Goal: Information Seeking & Learning: Learn about a topic

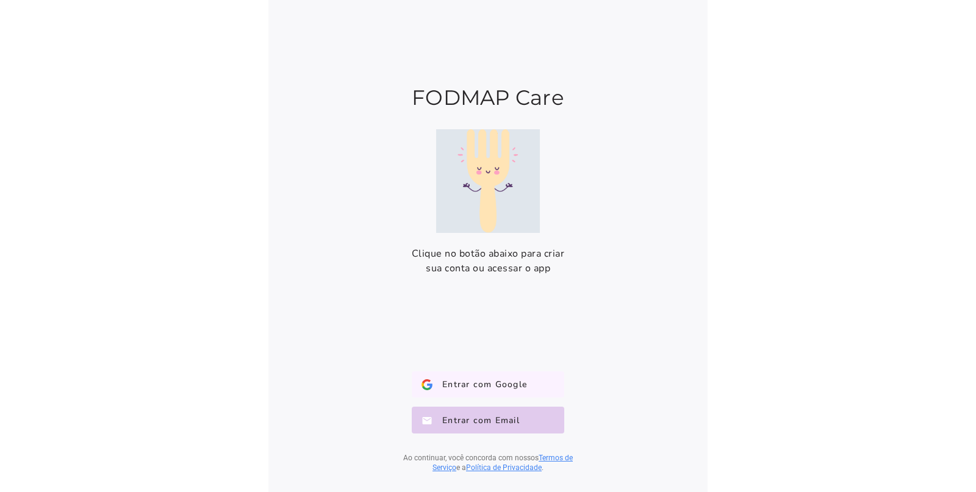
click at [483, 387] on span "Entrar com Google" at bounding box center [479, 385] width 95 height 12
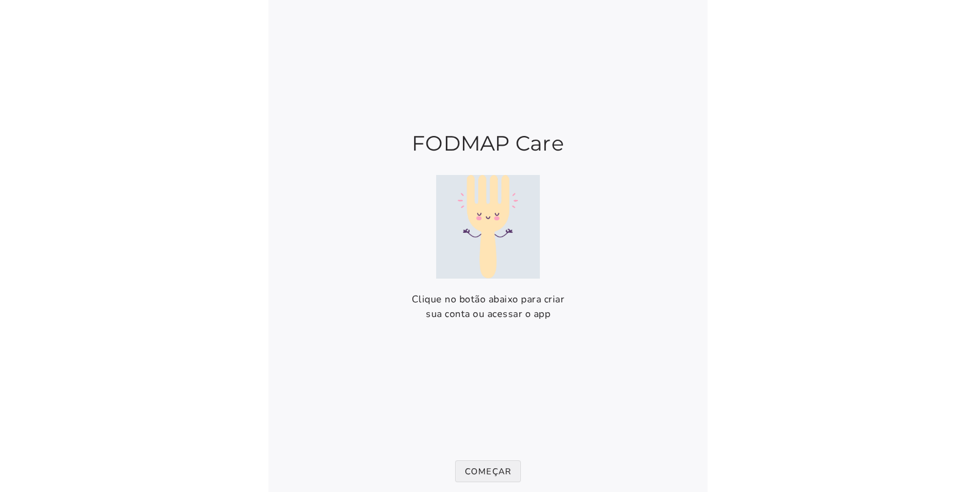
click at [0, 0] on slot "Começar" at bounding box center [0, 0] width 0 height 0
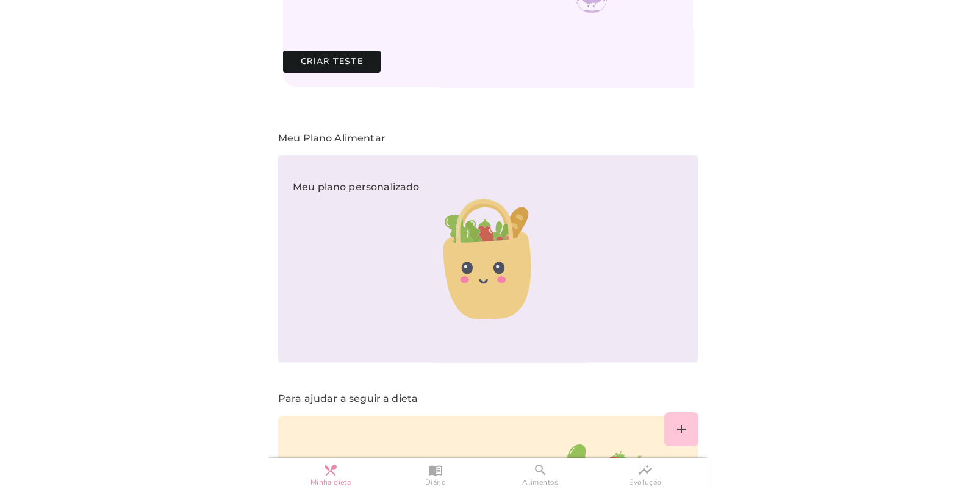
scroll to position [460, 0]
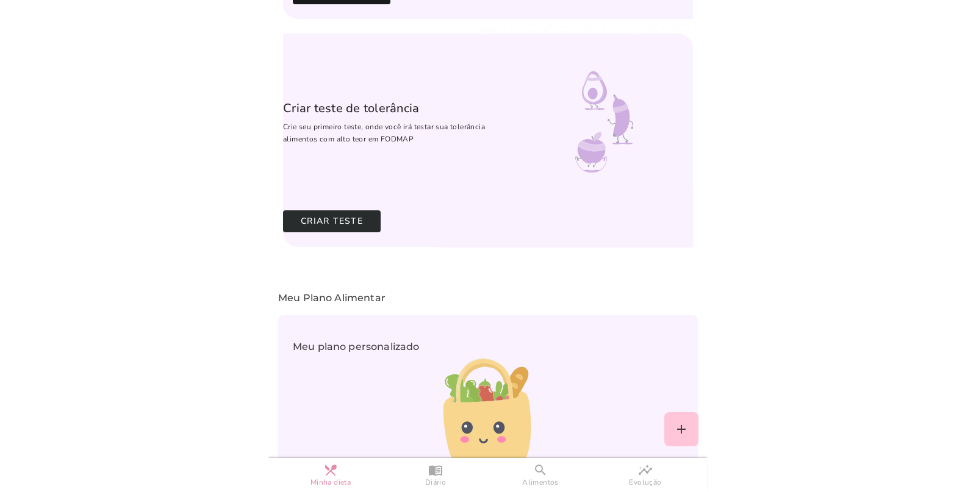
click at [0, 0] on slot "Criar Teste" at bounding box center [0, 0] width 0 height 0
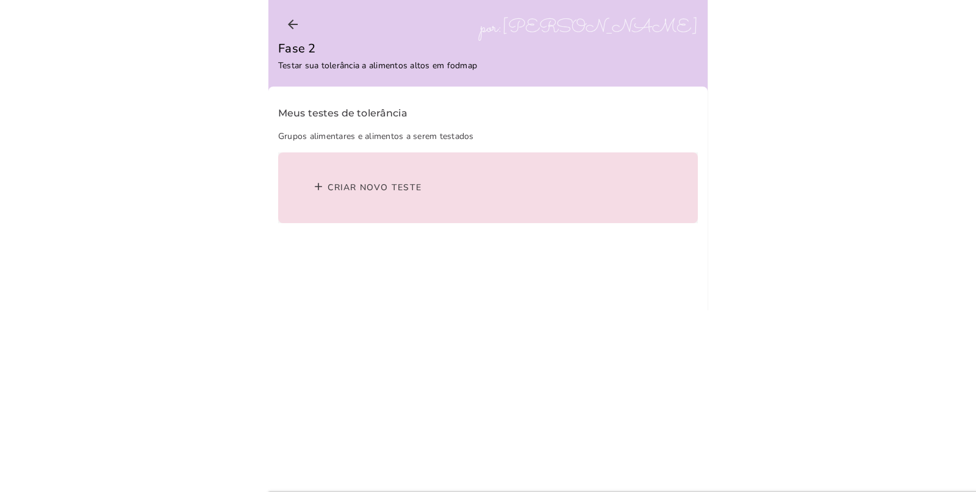
click at [0, 0] on slot "add" at bounding box center [0, 0] width 0 height 0
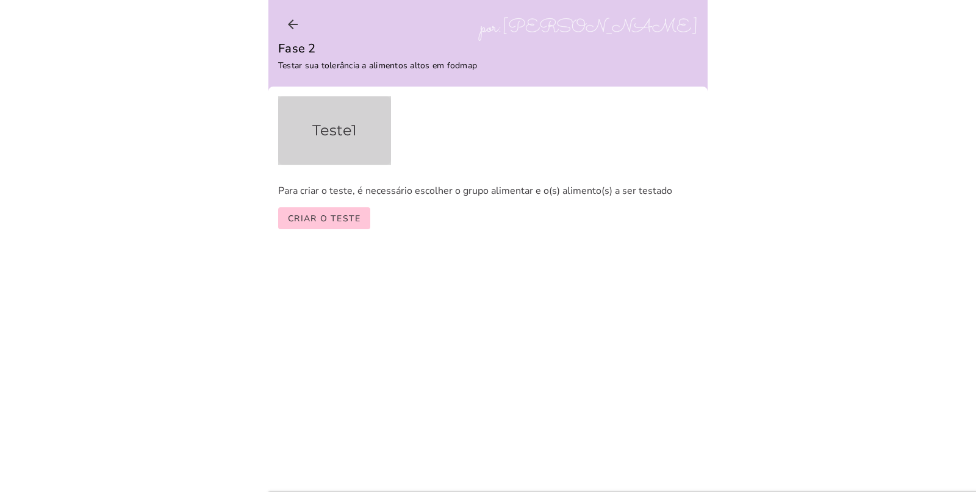
click at [371, 136] on h5 "Teste 1" at bounding box center [335, 130] width 74 height 29
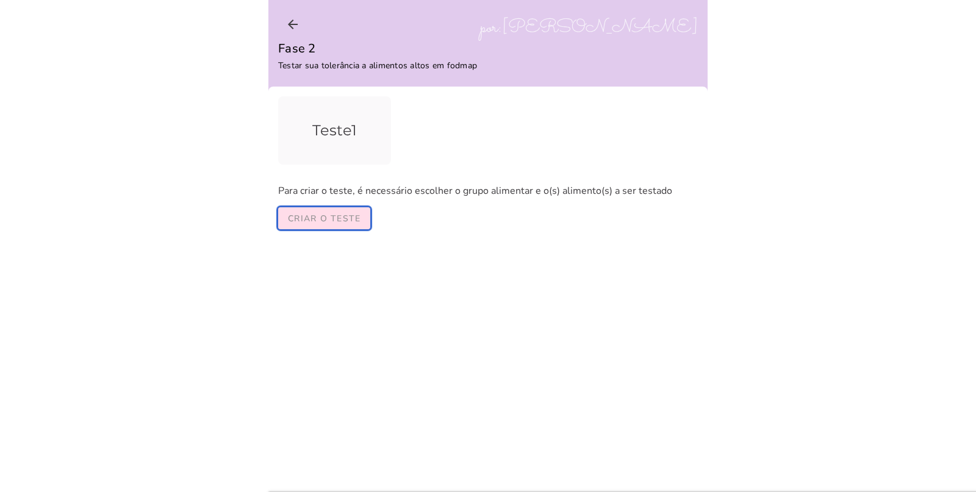
drag, startPoint x: 352, startPoint y: 218, endPoint x: 487, endPoint y: 229, distance: 135.8
click at [0, 0] on slot "Criar o teste" at bounding box center [0, 0] width 0 height 0
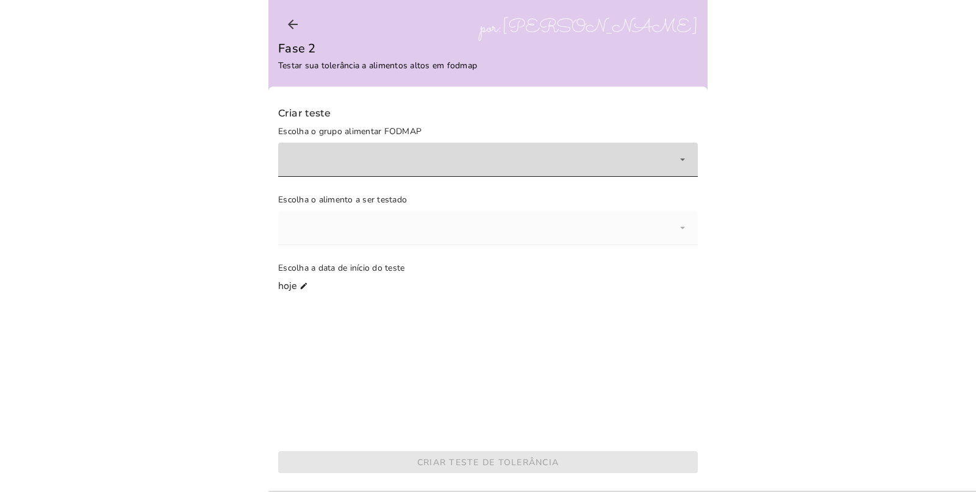
click at [670, 166] on div at bounding box center [488, 160] width 420 height 34
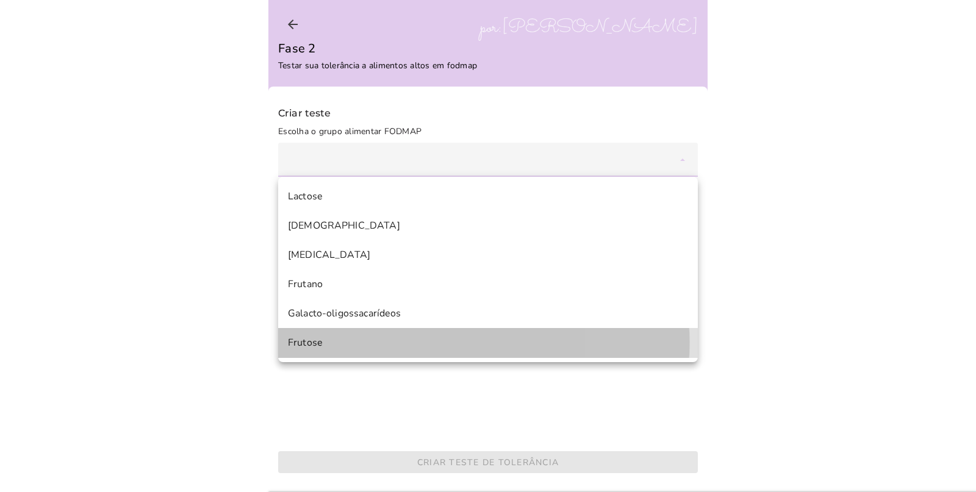
click at [561, 353] on mwc-list-item "Frutose" at bounding box center [488, 342] width 420 height 29
type mwc-select "MonosacarídeosFrutose"
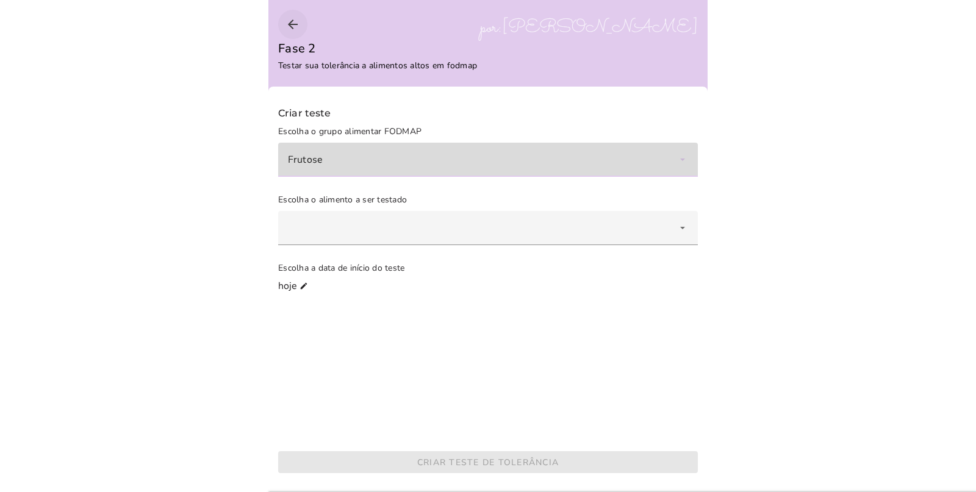
click at [298, 17] on icon "arrow_back" at bounding box center [292, 24] width 15 height 15
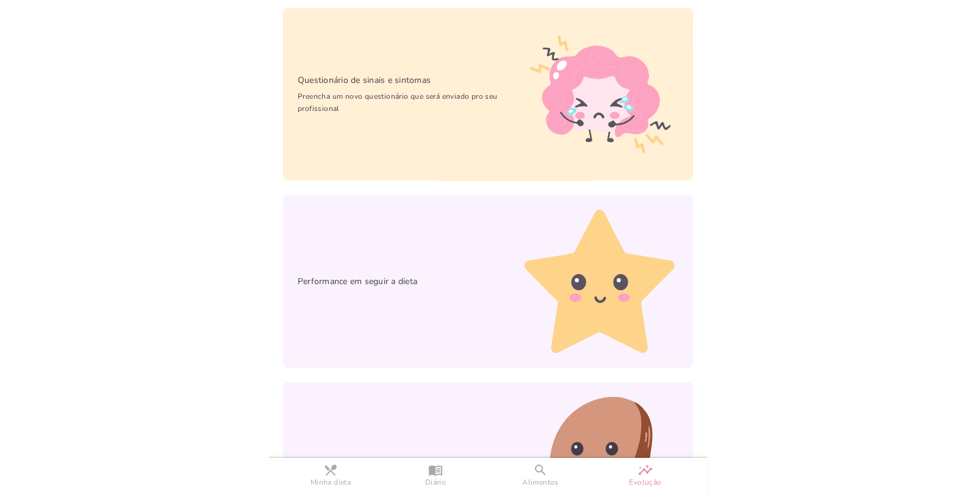
scroll to position [220, 0]
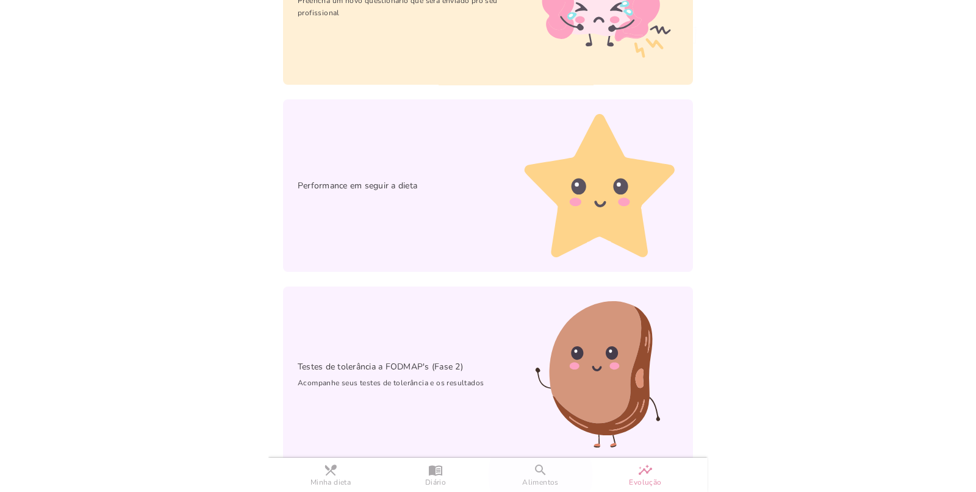
click at [0, 0] on slot "search" at bounding box center [0, 0] width 0 height 0
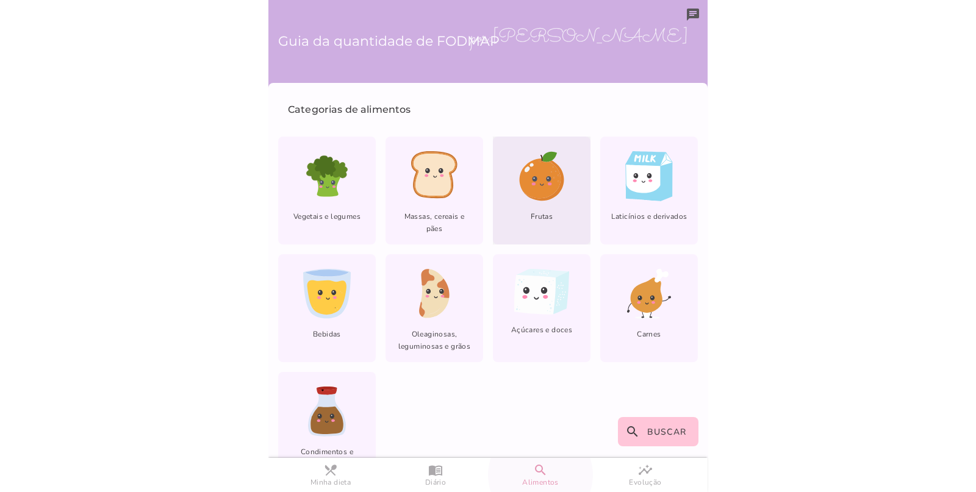
click at [534, 206] on div "Frutas" at bounding box center [542, 191] width 98 height 108
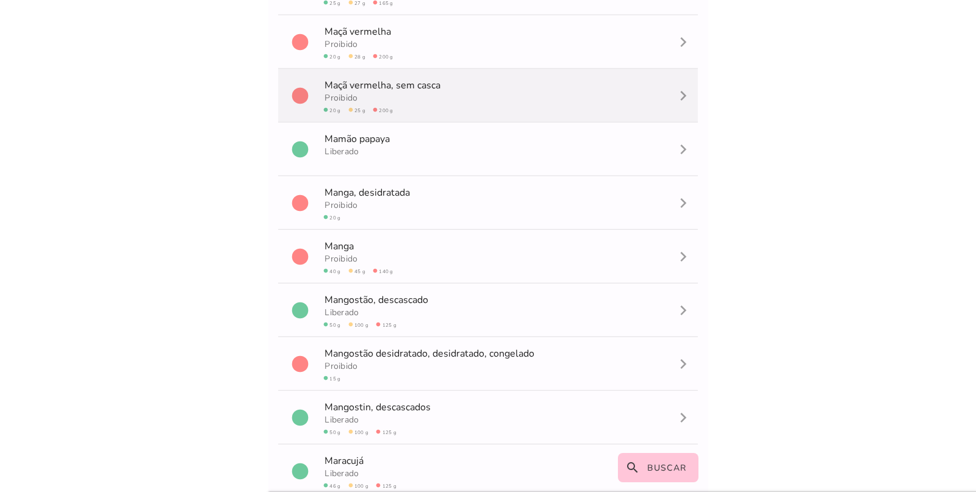
scroll to position [2592, 0]
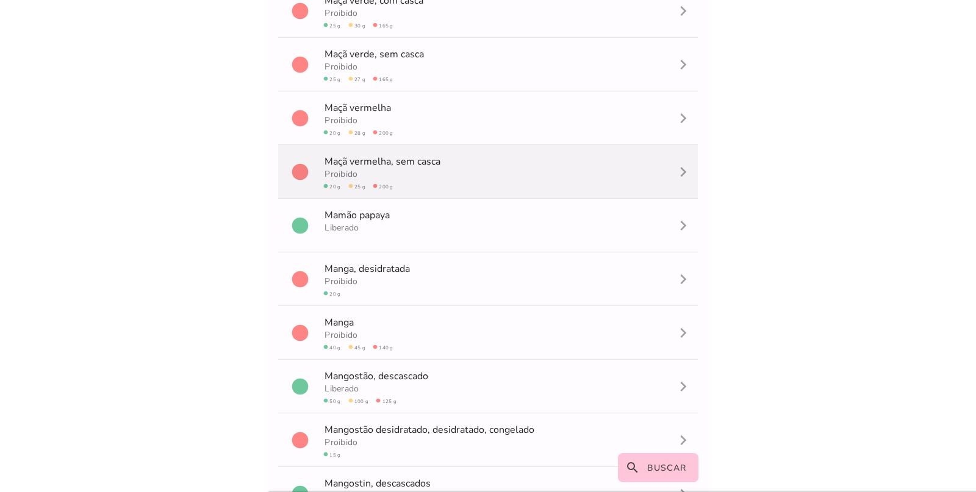
click at [496, 170] on mwc-list-item "circle M a ç ã v e r m e l h a , sem casca Proibido circle 20 g circle 25 g cir…" at bounding box center [488, 172] width 420 height 54
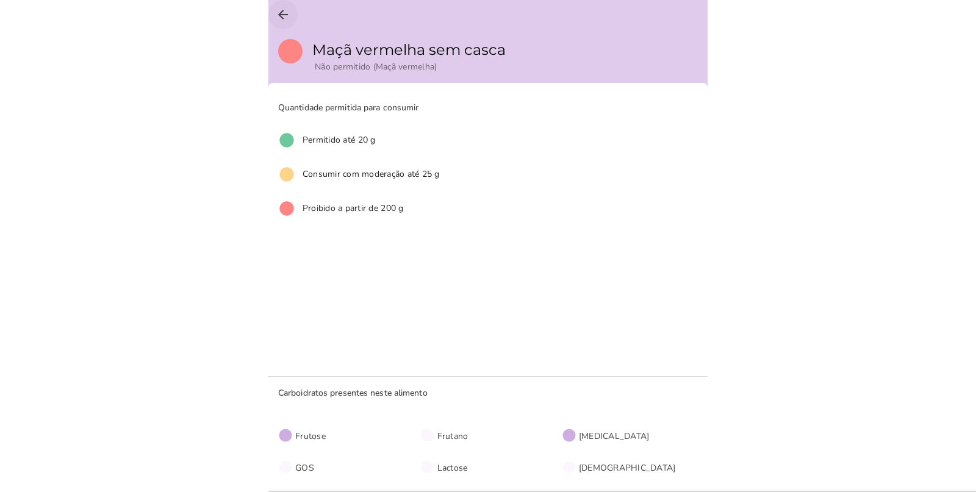
click at [287, 5] on button "arrow_back" at bounding box center [282, 14] width 29 height 29
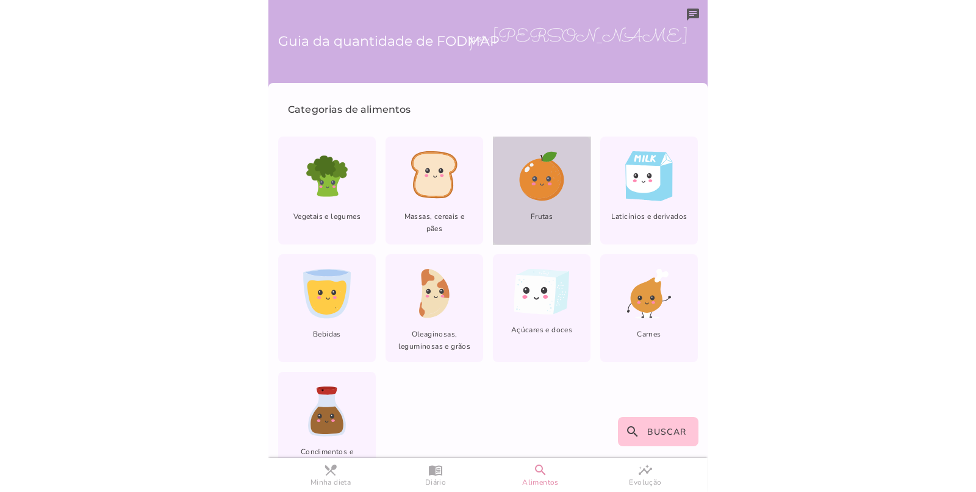
click at [533, 202] on div "Frutas" at bounding box center [542, 191] width 98 height 108
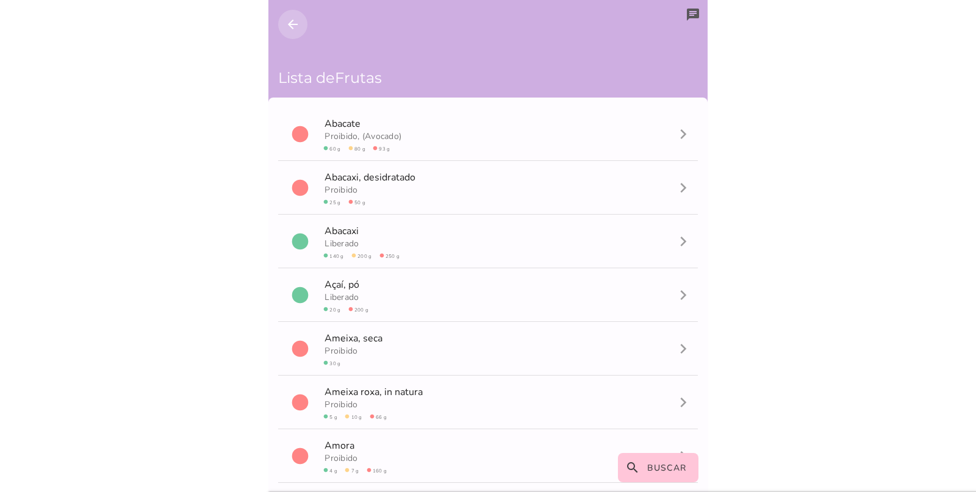
click at [295, 30] on icon "arrow_back" at bounding box center [292, 24] width 15 height 15
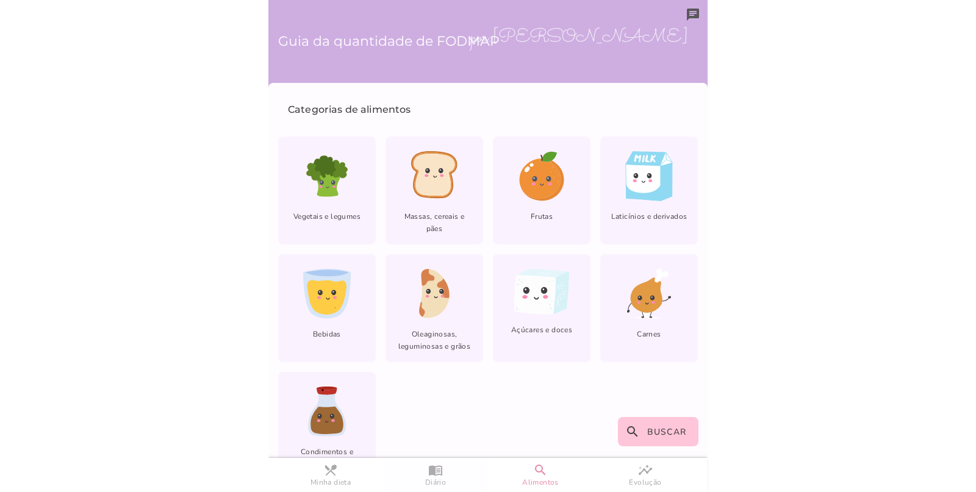
click at [424, 468] on link "menu_book Diário" at bounding box center [435, 475] width 105 height 34
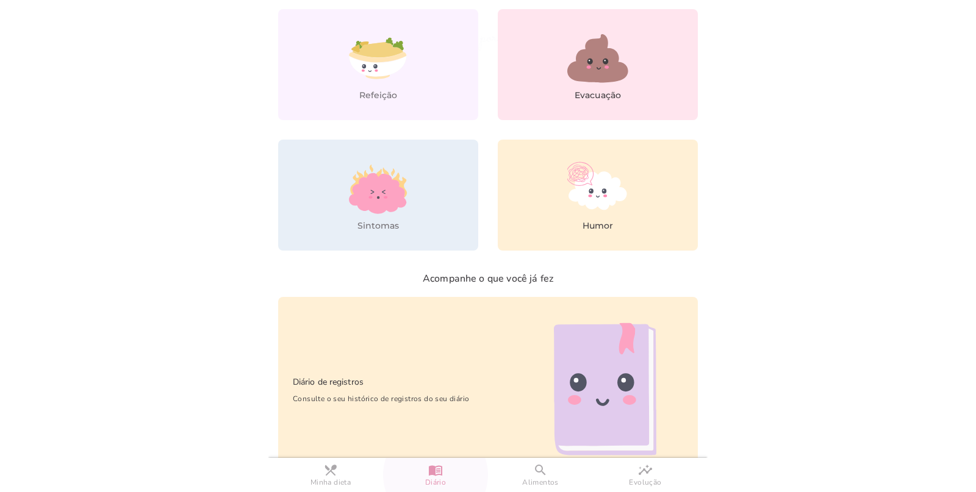
scroll to position [152, 0]
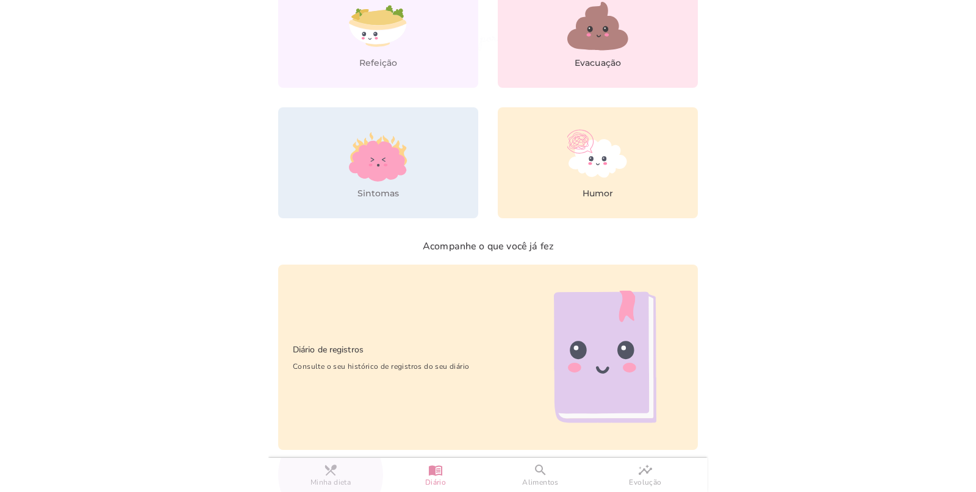
click at [333, 478] on span "Minha dieta" at bounding box center [330, 482] width 40 height 10
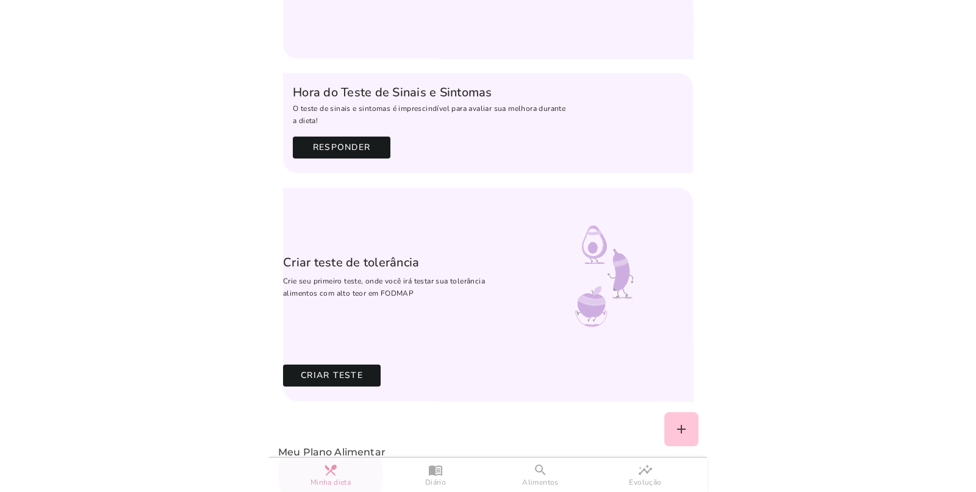
scroll to position [381, 0]
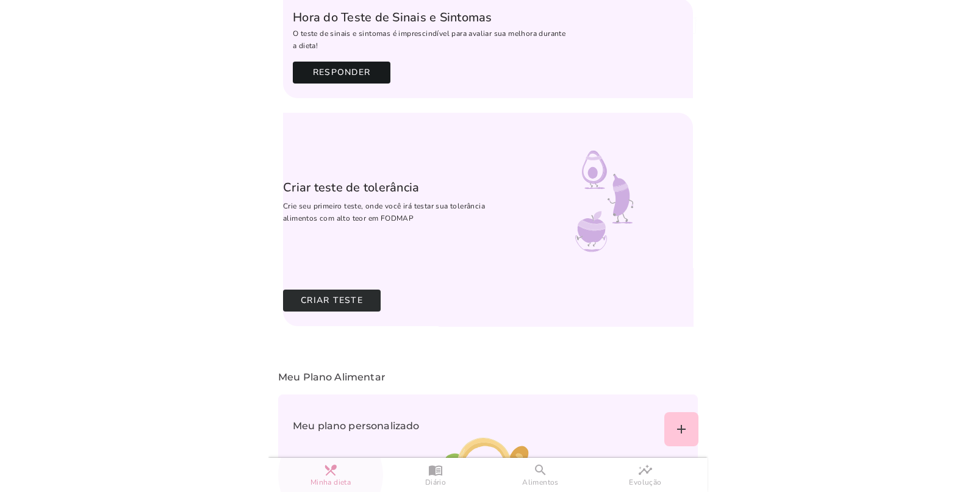
click at [0, 0] on slot "Criar Teste" at bounding box center [0, 0] width 0 height 0
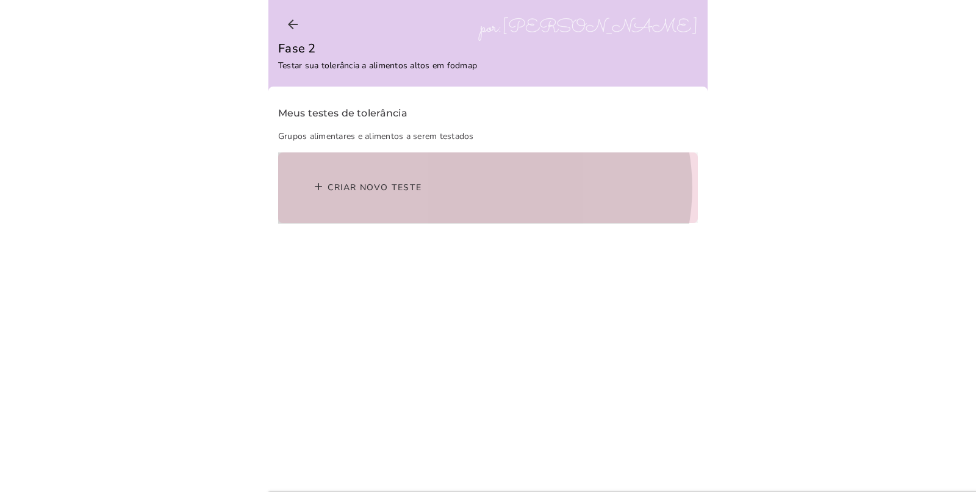
click at [393, 201] on p "add Criar novo teste" at bounding box center [488, 188] width 381 height 32
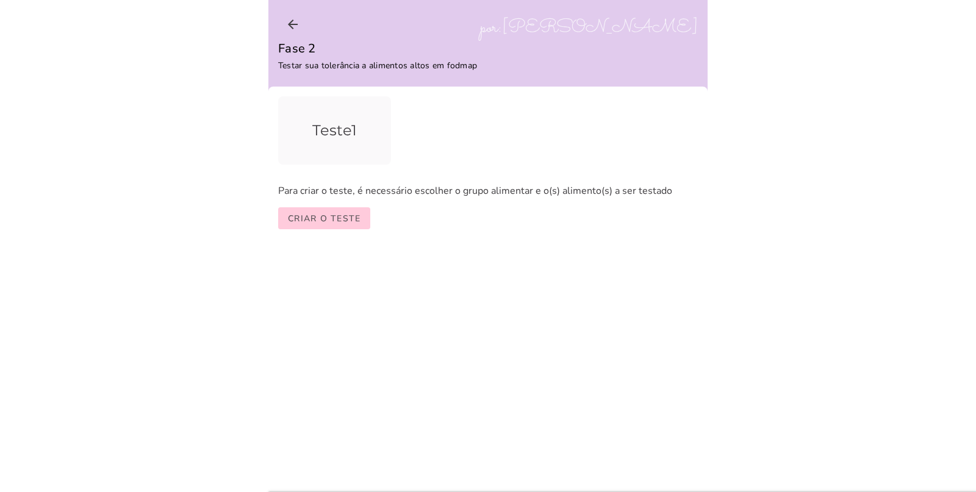
click at [335, 226] on button "Criar o teste" at bounding box center [324, 218] width 92 height 22
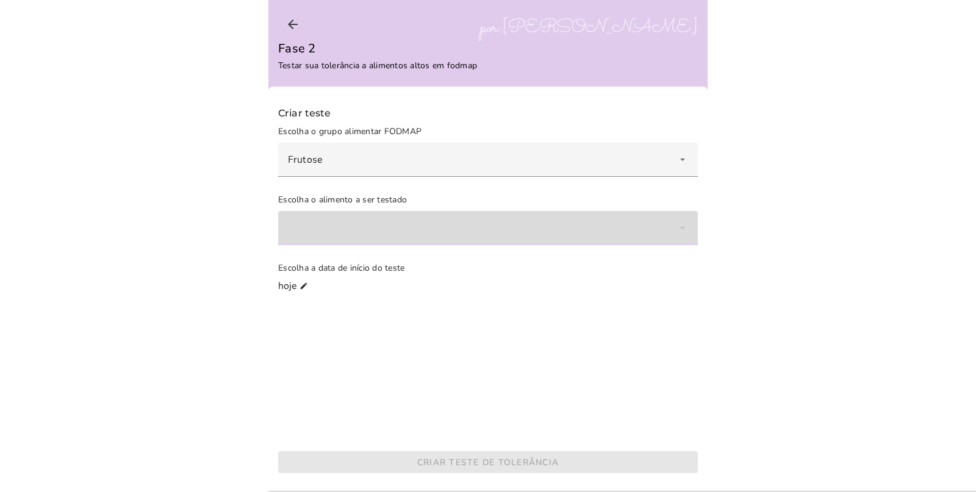
click at [618, 232] on div at bounding box center [488, 228] width 420 height 34
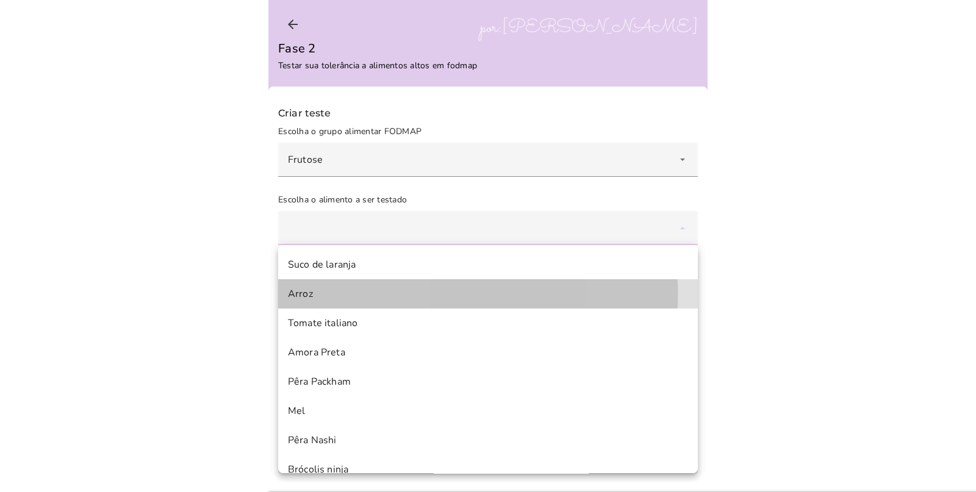
click at [381, 293] on mwc-list-item "A r r o z" at bounding box center [488, 293] width 420 height 29
type mwc-select "1MirywxVFt1dF6PSYKG3"
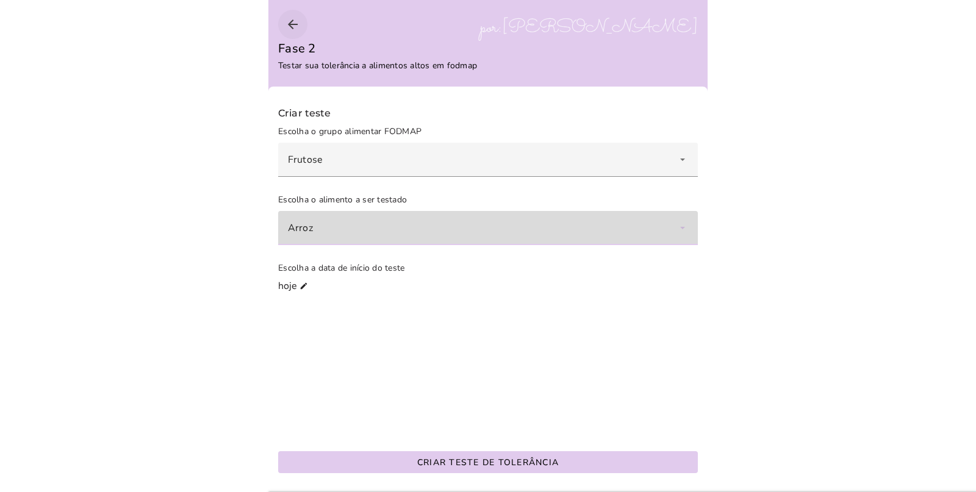
click at [293, 25] on icon "arrow_back" at bounding box center [292, 24] width 15 height 15
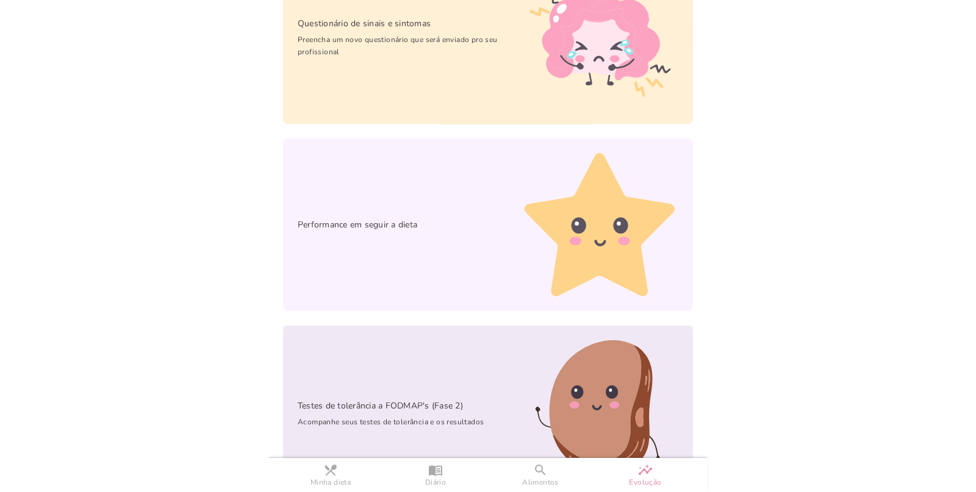
scroll to position [220, 0]
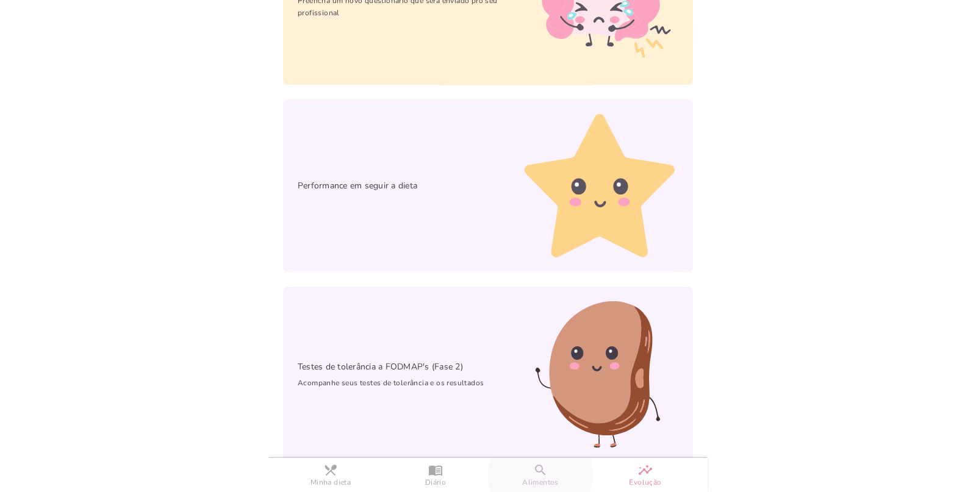
click at [553, 474] on link "search Alimentos" at bounding box center [540, 475] width 105 height 34
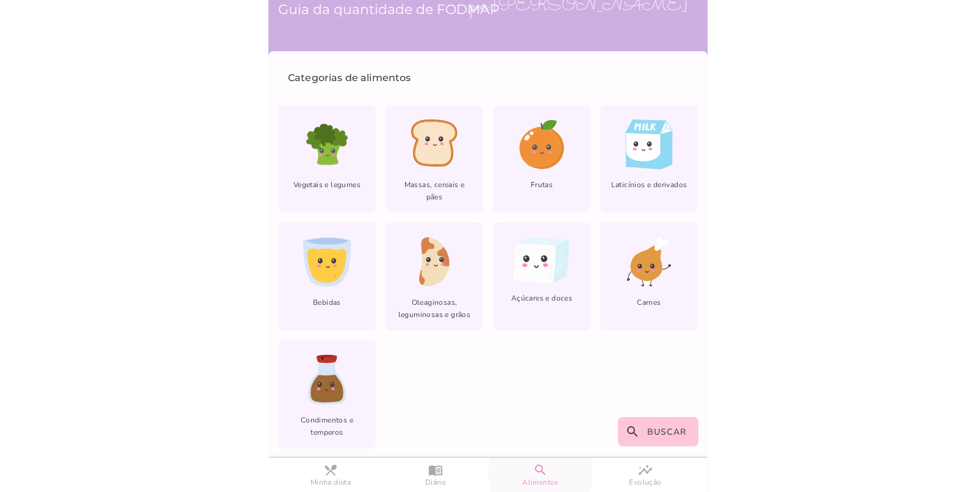
scroll to position [30, 0]
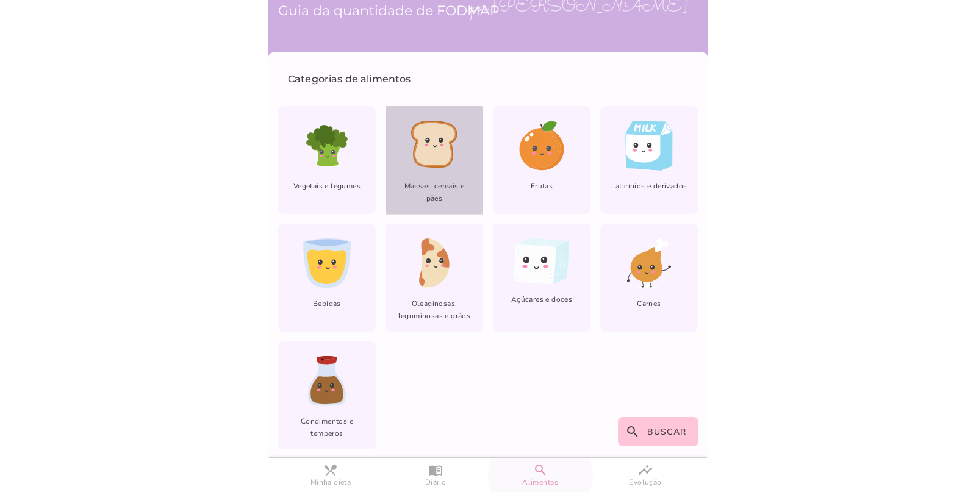
click at [442, 183] on span "Massas, cereais e pães" at bounding box center [434, 197] width 98 height 34
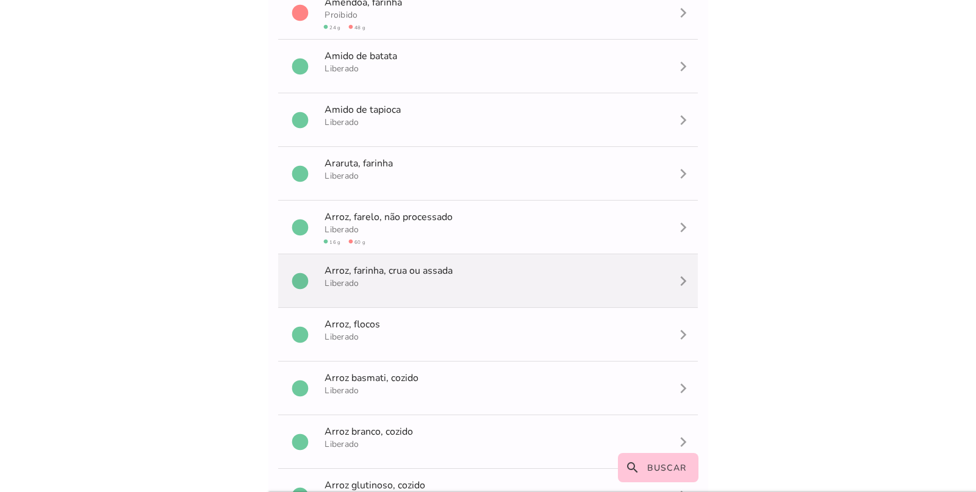
scroll to position [305, 0]
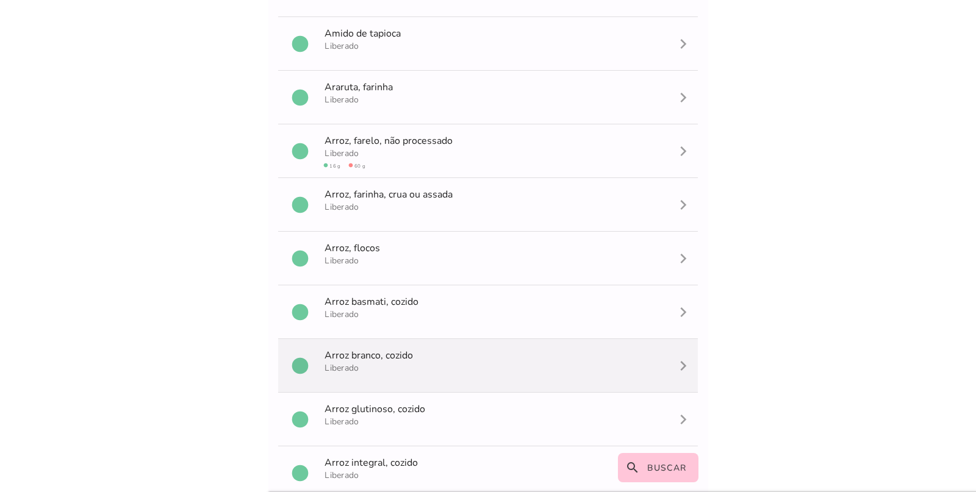
click at [488, 360] on mwc-list-item "circle A r r o z b r a n c o , cozido [GEOGRAPHIC_DATA] navigate_next" at bounding box center [488, 366] width 420 height 54
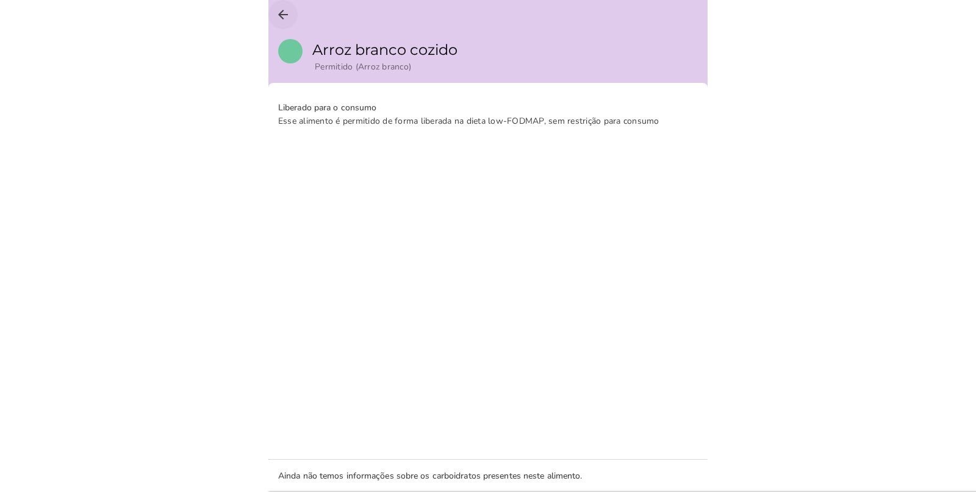
drag, startPoint x: 285, startPoint y: 13, endPoint x: 298, endPoint y: 23, distance: 15.2
click at [285, 13] on icon "arrow_back" at bounding box center [283, 14] width 15 height 15
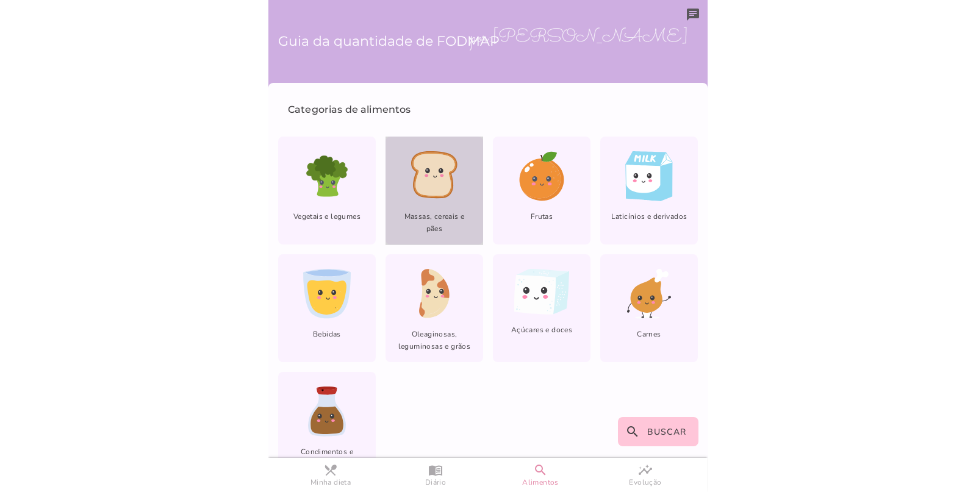
click at [427, 216] on span "Massas, cereais e pães" at bounding box center [434, 227] width 98 height 34
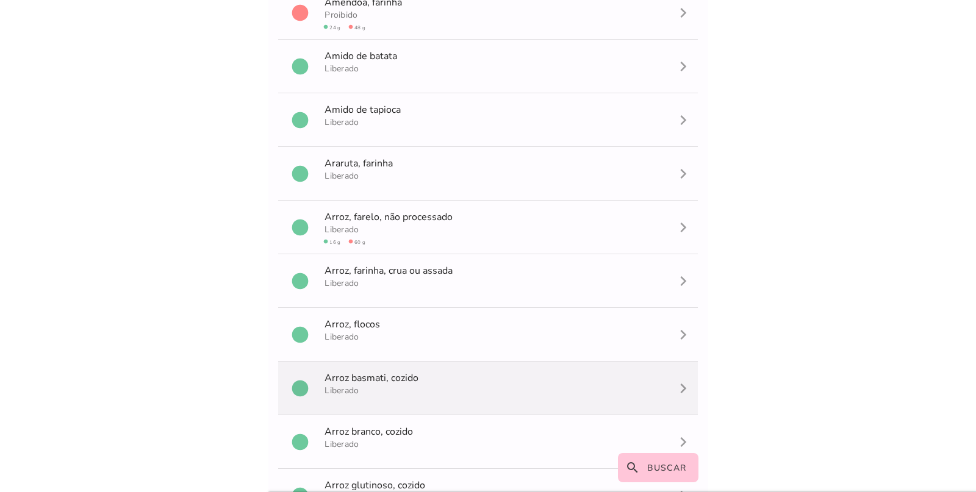
scroll to position [381, 0]
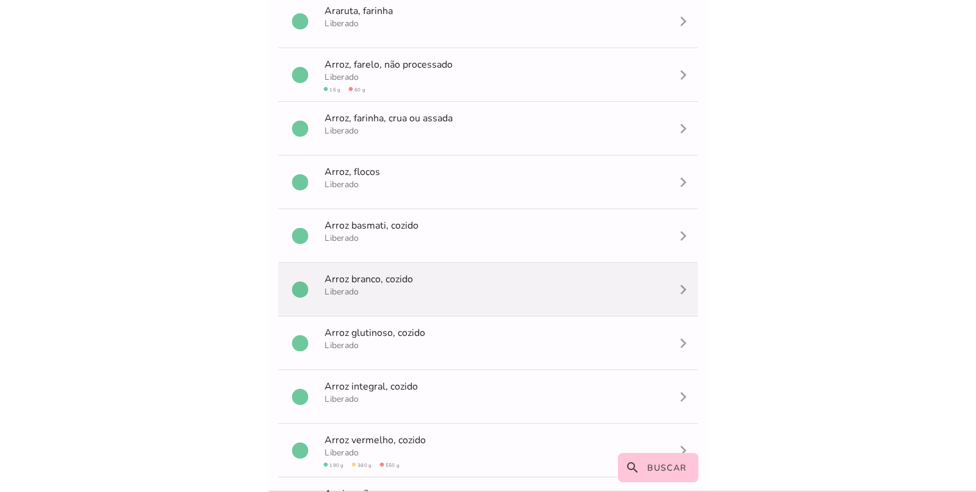
click at [448, 291] on mwc-list-item "circle A r r o z b r a n c o , cozido [GEOGRAPHIC_DATA] navigate_next" at bounding box center [488, 290] width 420 height 54
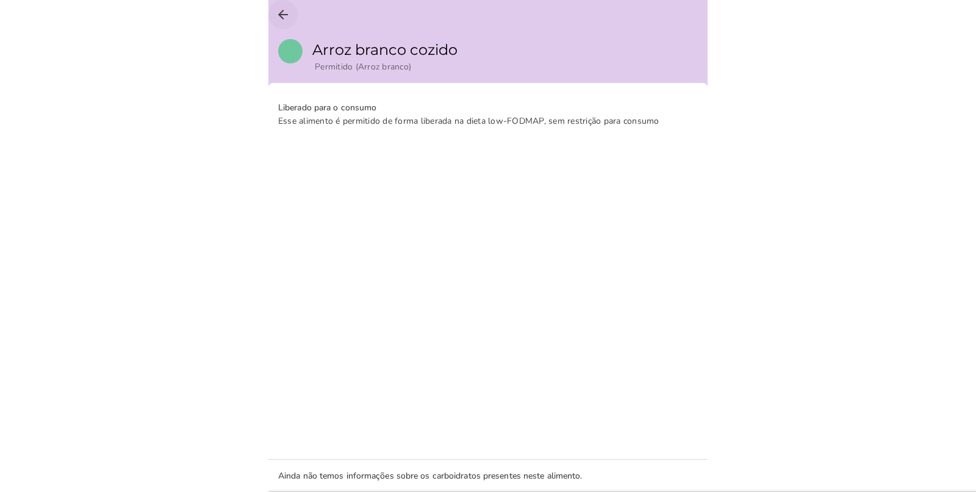
click at [285, 15] on icon "arrow_back" at bounding box center [283, 14] width 15 height 15
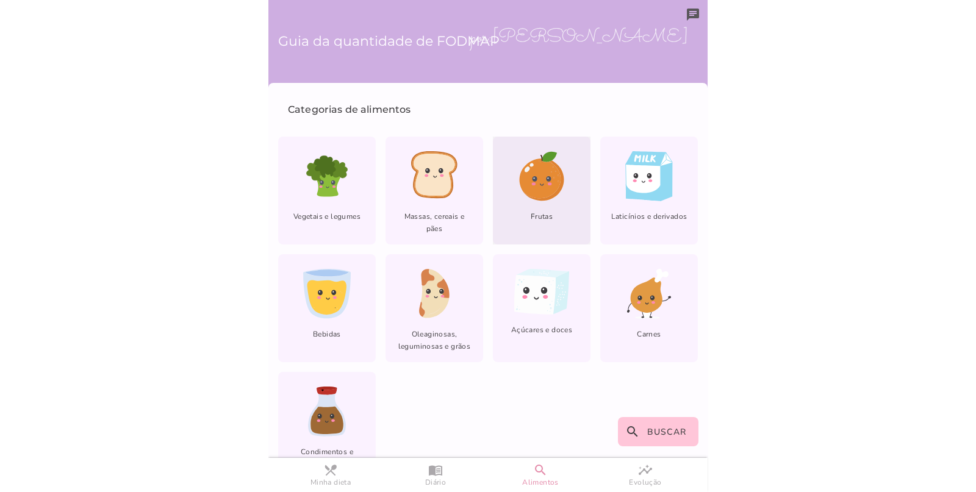
click at [507, 174] on div "Frutas" at bounding box center [542, 191] width 98 height 108
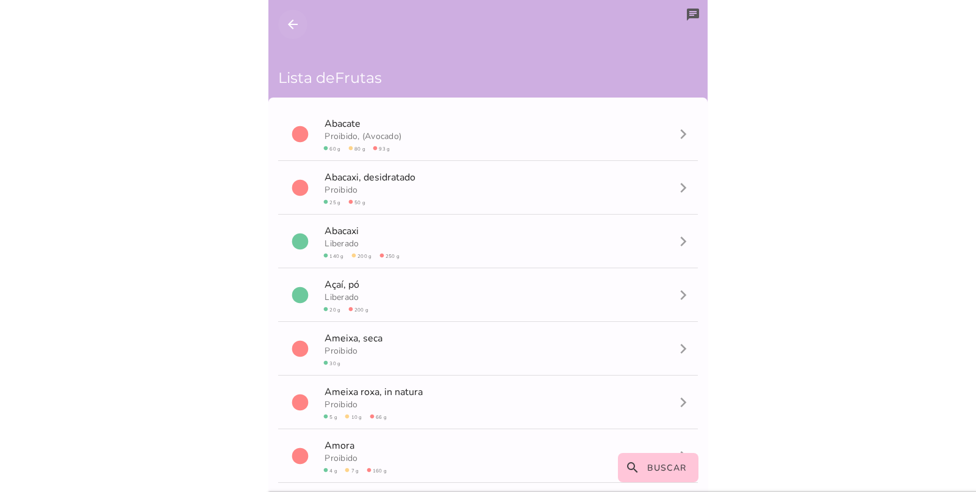
click at [289, 18] on icon "arrow_back" at bounding box center [292, 24] width 15 height 15
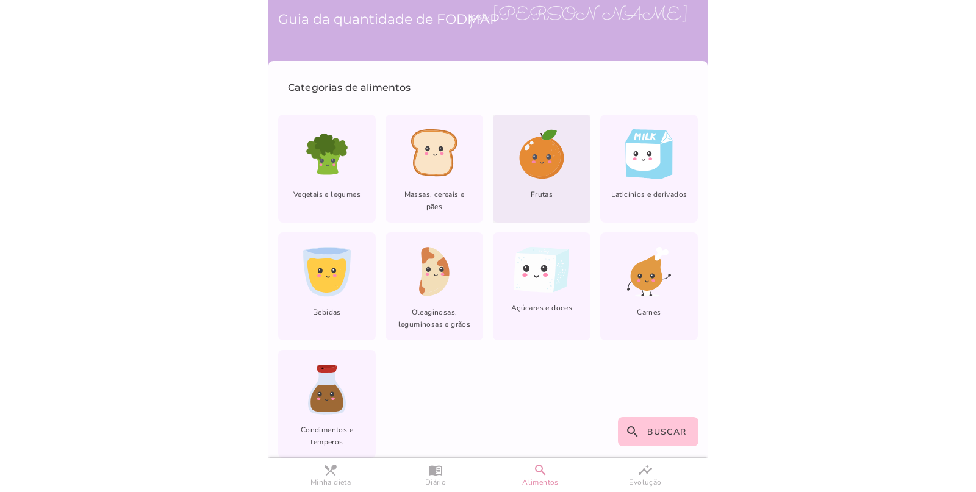
scroll to position [30, 0]
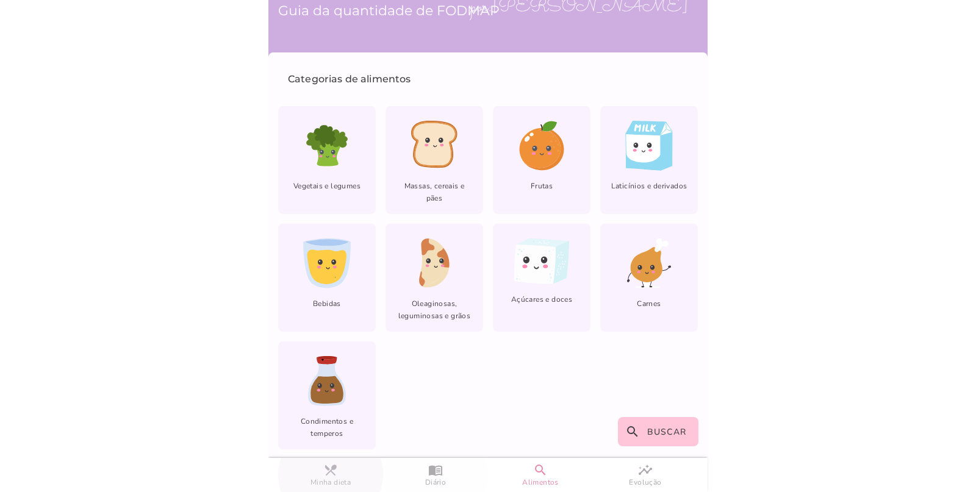
click at [431, 477] on span "Diário" at bounding box center [435, 482] width 21 height 10
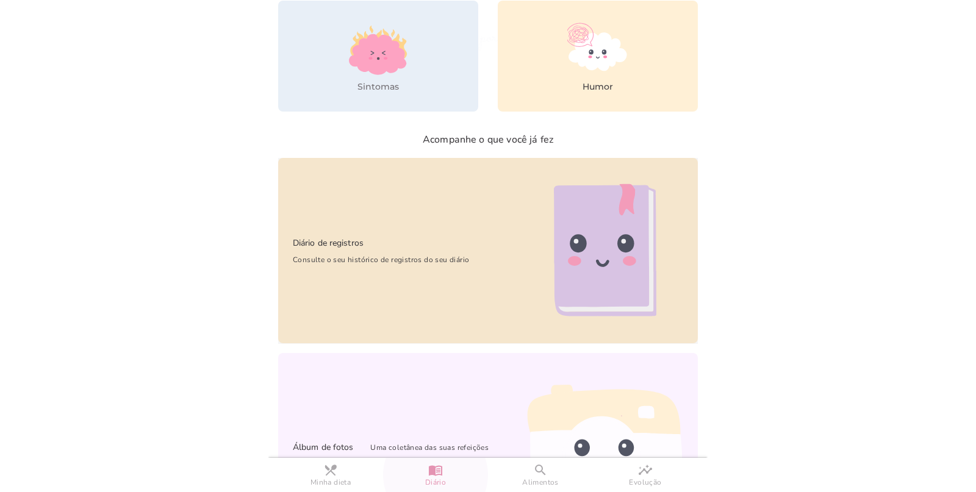
scroll to position [337, 0]
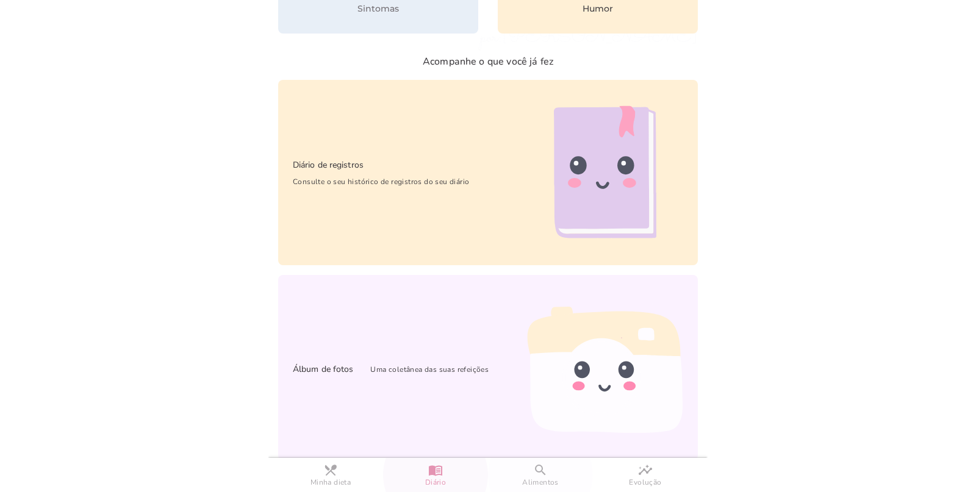
click at [0, 0] on slot "search" at bounding box center [0, 0] width 0 height 0
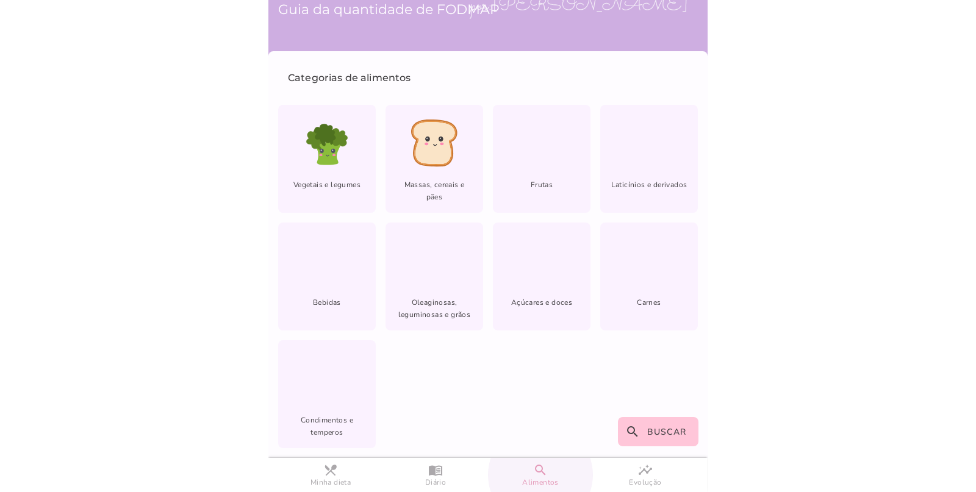
scroll to position [30, 0]
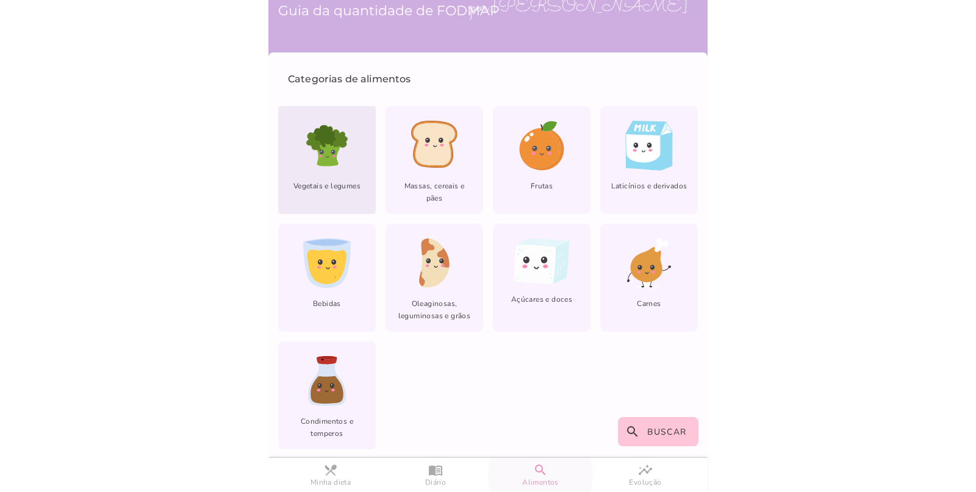
click at [325, 184] on span "Vegetais e legumes" at bounding box center [327, 191] width 98 height 22
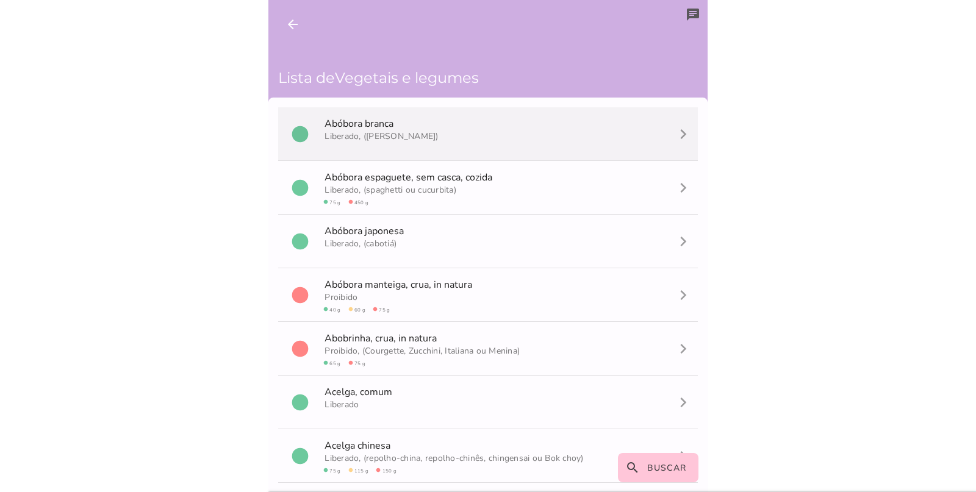
click at [524, 134] on mwc-list-item "circle A b ó b o r a b r a n c a [PERSON_NAME], ([PERSON_NAME]) navigate_next" at bounding box center [488, 134] width 420 height 54
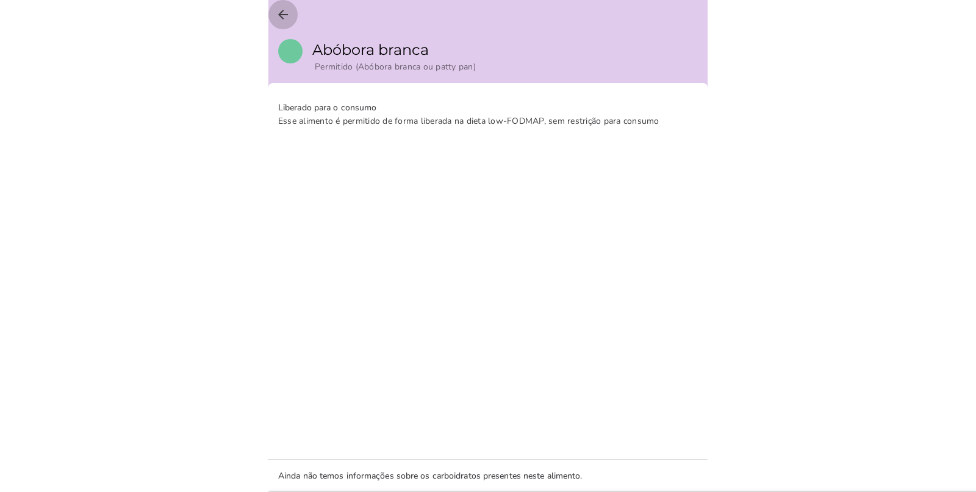
click at [274, 11] on button "arrow_back" at bounding box center [282, 14] width 29 height 29
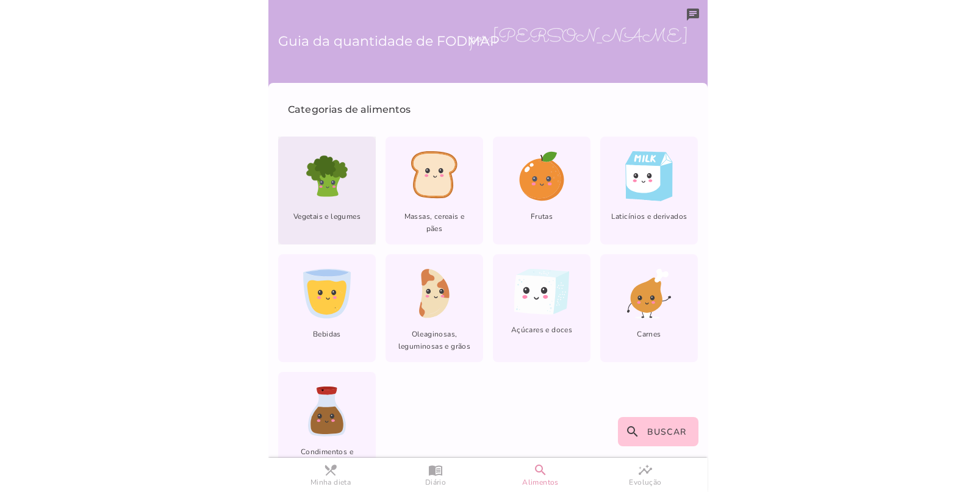
click at [351, 212] on span "Vegetais e legumes" at bounding box center [327, 221] width 98 height 22
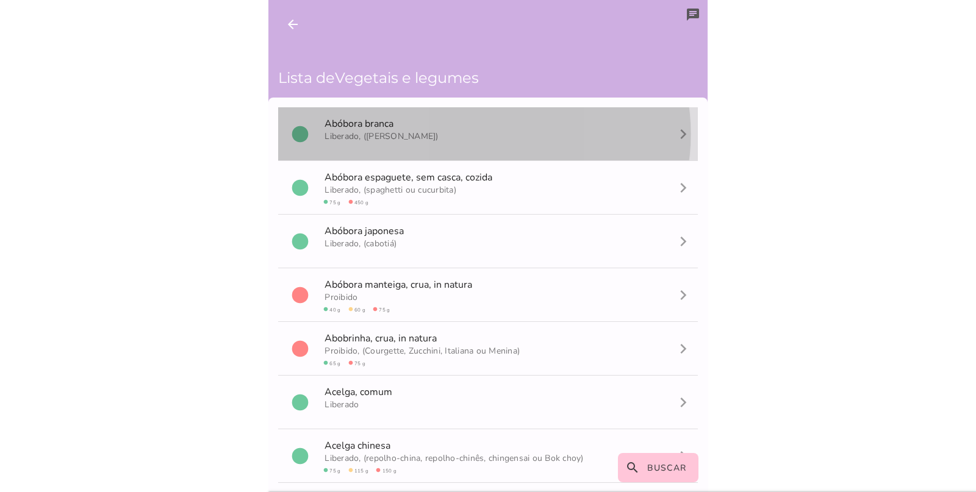
click at [408, 137] on mwc-list-item "circle A b ó b o r a b r a n c a [PERSON_NAME], ([PERSON_NAME]) navigate_next" at bounding box center [488, 134] width 420 height 54
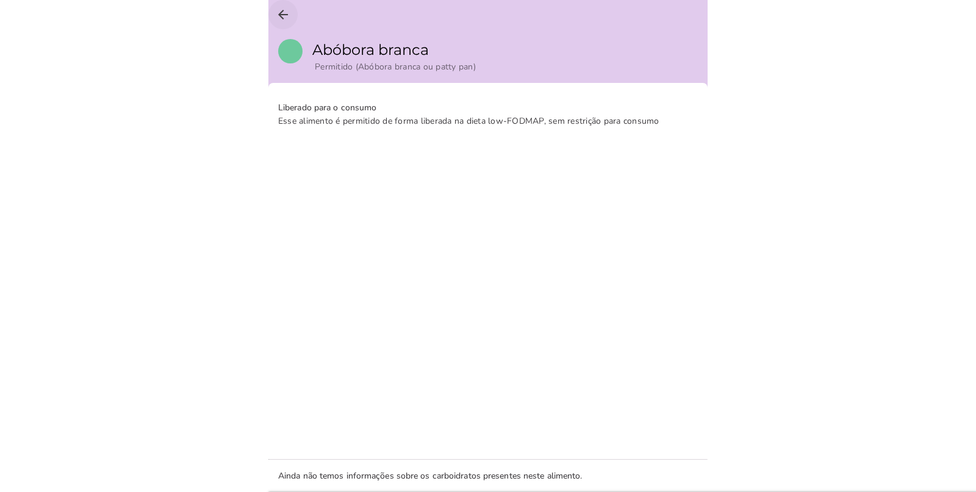
click at [279, 12] on icon "arrow_back" at bounding box center [283, 14] width 15 height 15
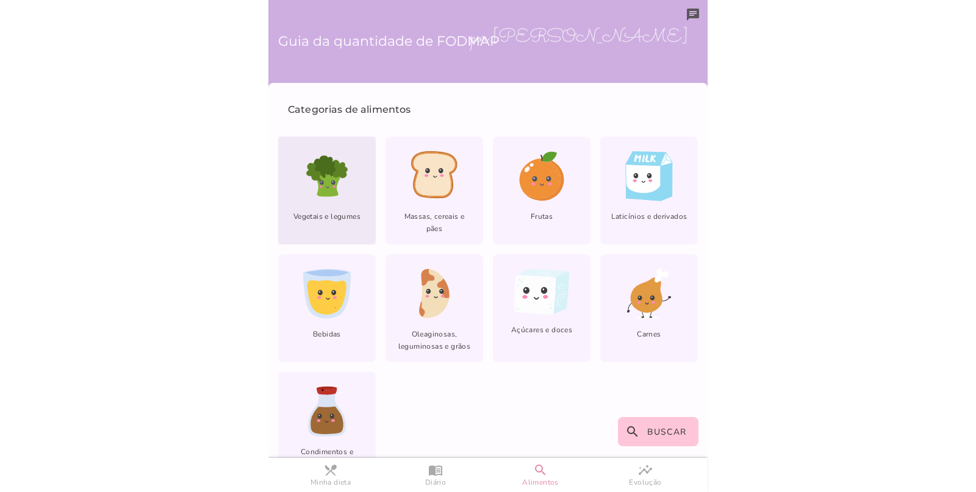
click at [323, 189] on icon at bounding box center [326, 184] width 27 height 25
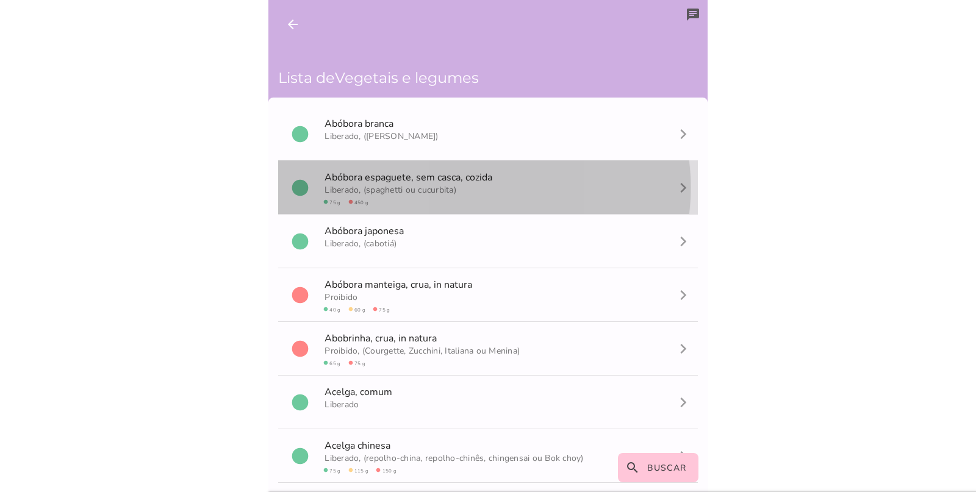
click at [407, 207] on span "Liberado, (spaghetti ou cucurbita) circle 75 g circle 450 g" at bounding box center [408, 193] width 173 height 27
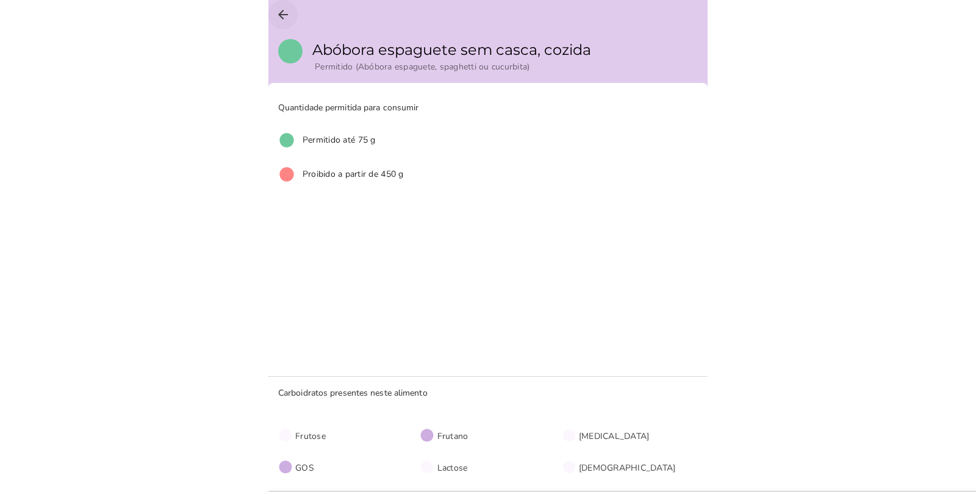
click at [281, 11] on icon "arrow_back" at bounding box center [283, 14] width 15 height 15
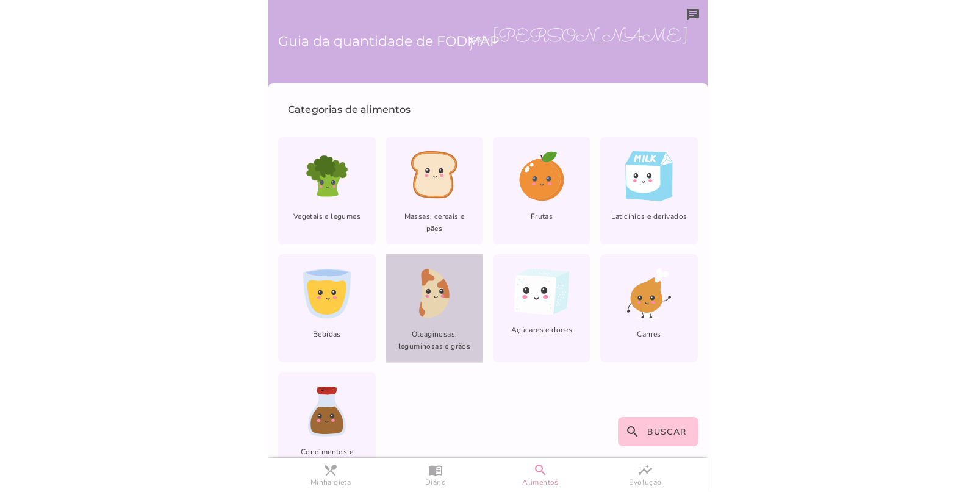
click at [439, 313] on icon "lfm-list-nuts" at bounding box center [434, 294] width 31 height 50
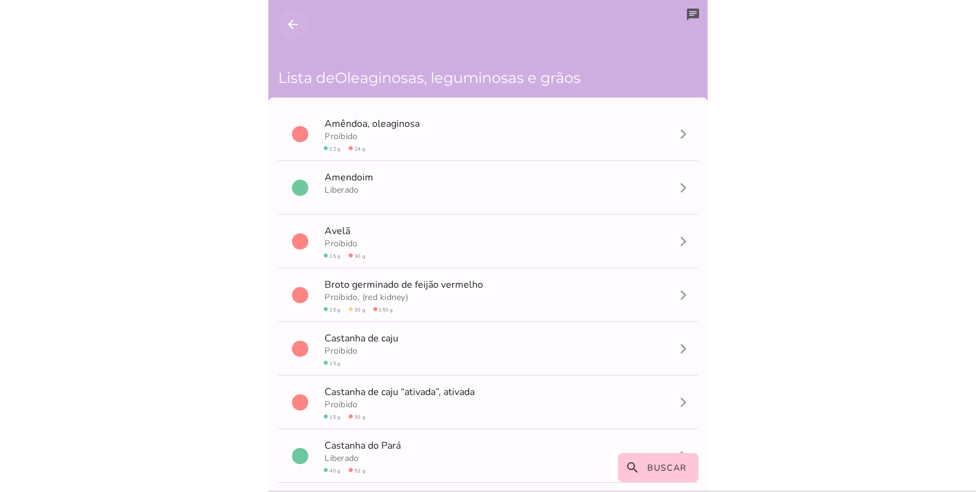
click at [290, 21] on icon "arrow_back" at bounding box center [292, 24] width 15 height 15
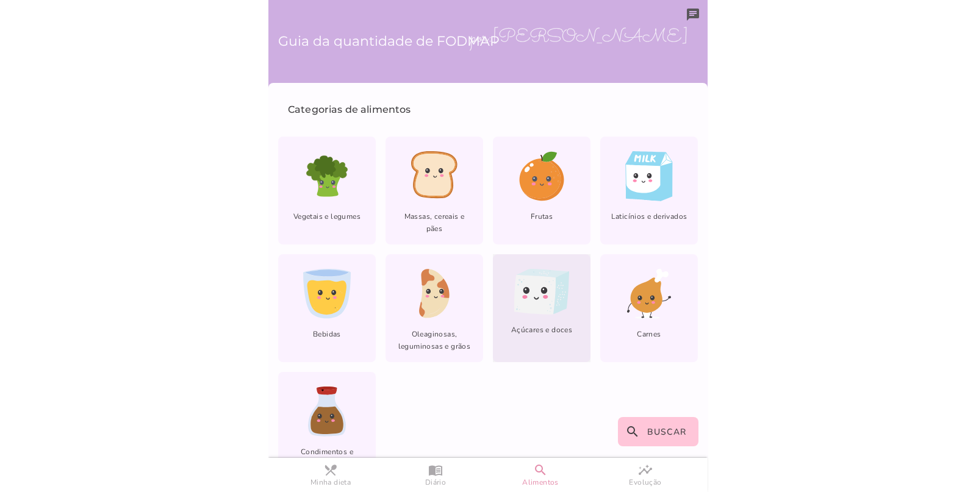
click at [524, 290] on icon at bounding box center [534, 295] width 41 height 40
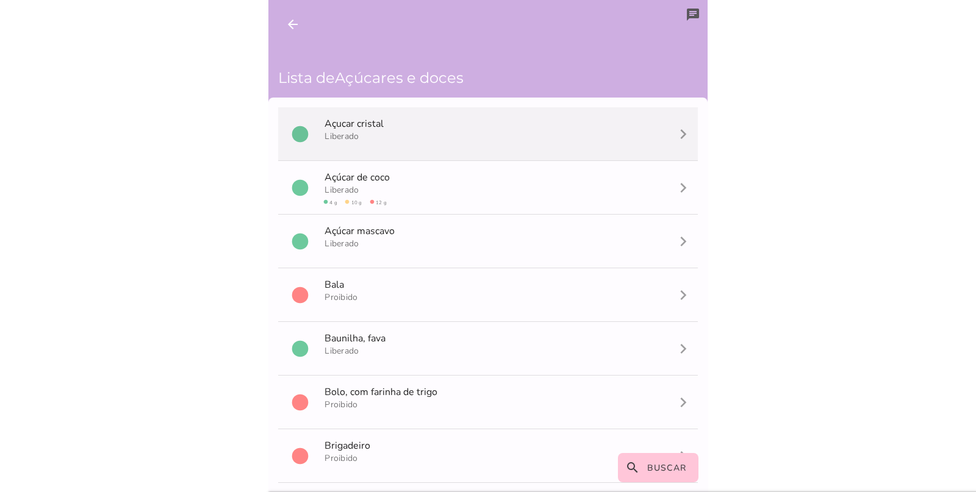
click at [401, 134] on mwc-list-item "circle A ç u c a r c r i s t a l Liberado navigate_next" at bounding box center [488, 134] width 420 height 54
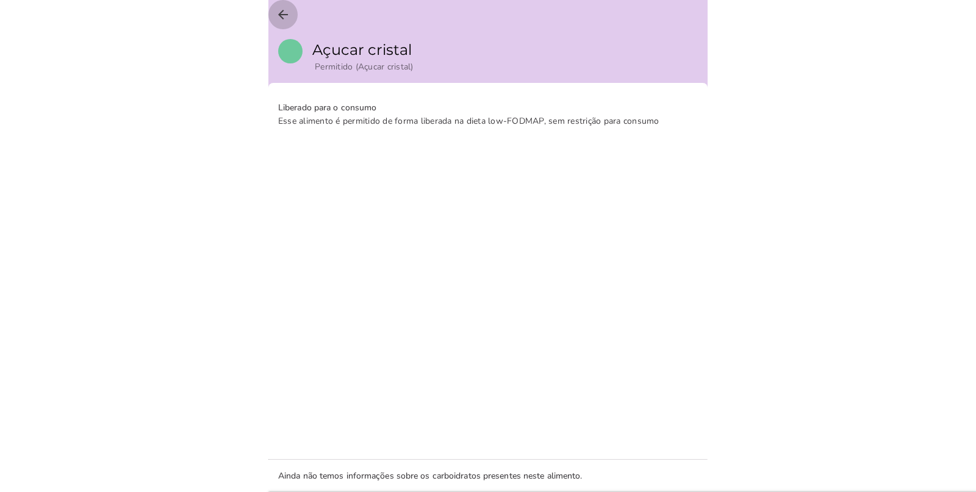
click at [284, 12] on icon "arrow_back" at bounding box center [283, 14] width 15 height 15
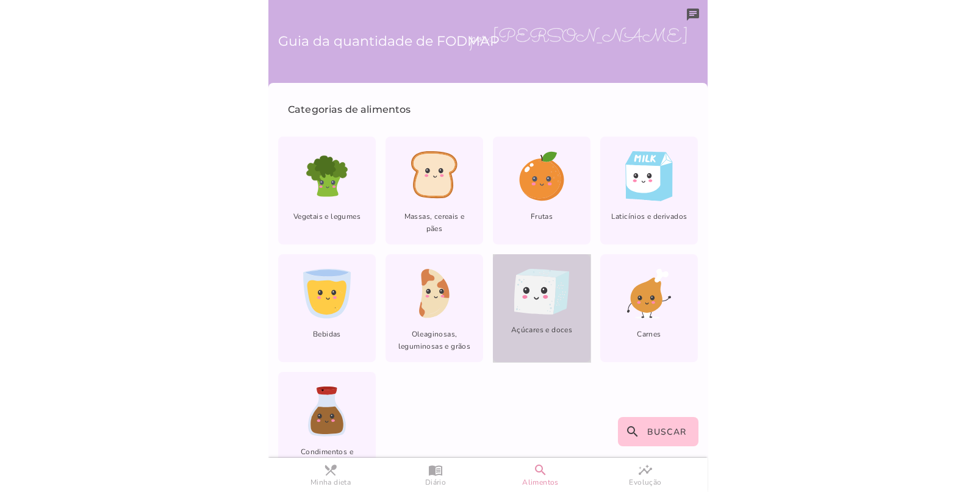
click at [516, 334] on span "Açúcares e doces" at bounding box center [542, 335] width 98 height 22
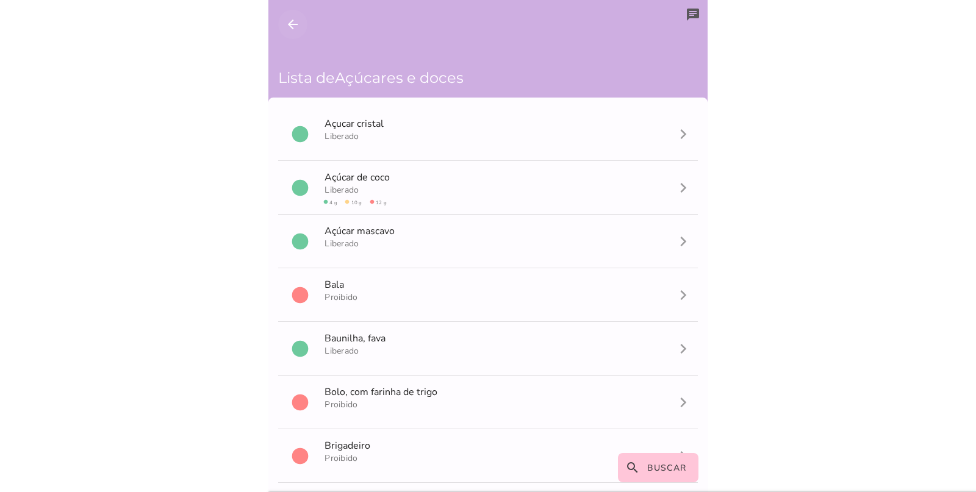
click at [294, 19] on icon "arrow_back" at bounding box center [292, 24] width 15 height 15
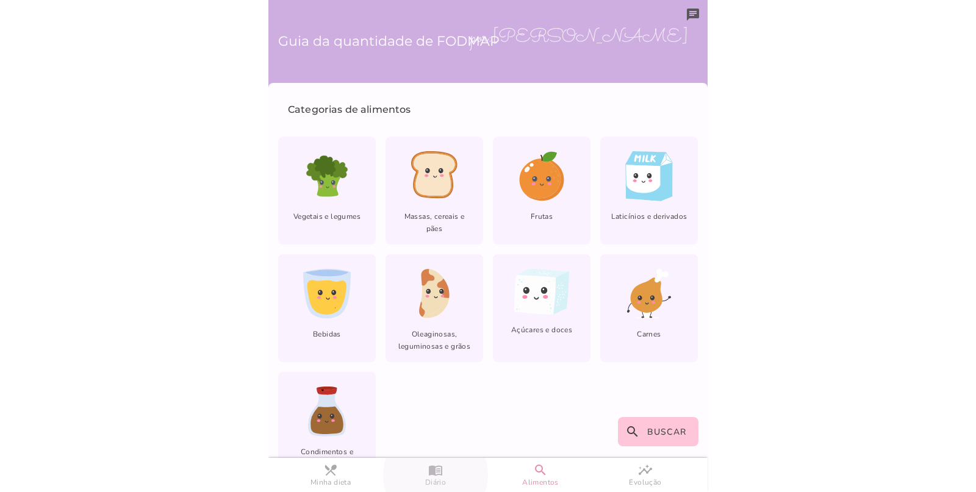
click at [0, 0] on slot "menu_book" at bounding box center [0, 0] width 0 height 0
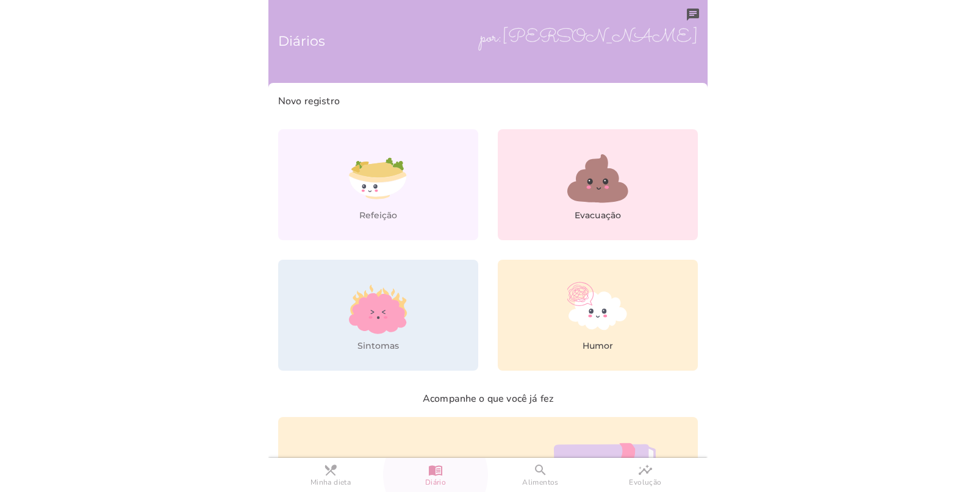
click at [154, 354] on body at bounding box center [488, 246] width 976 height 492
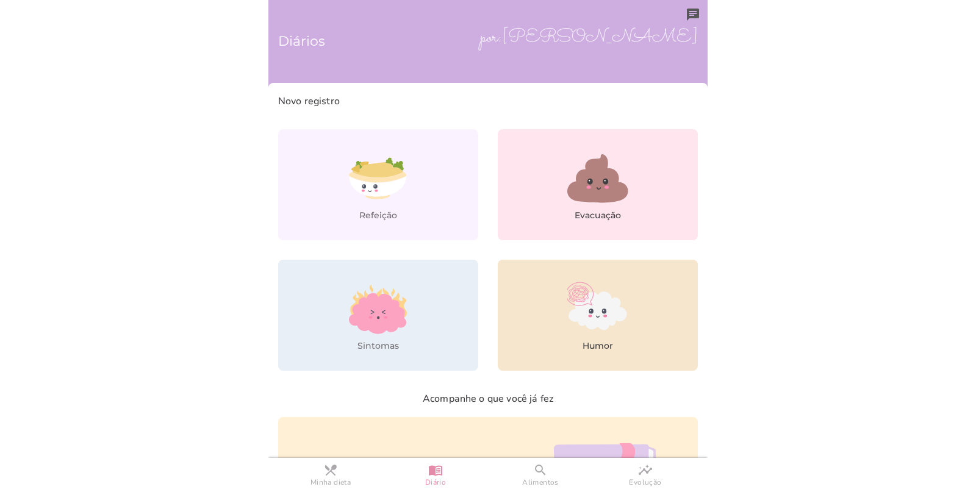
scroll to position [229, 0]
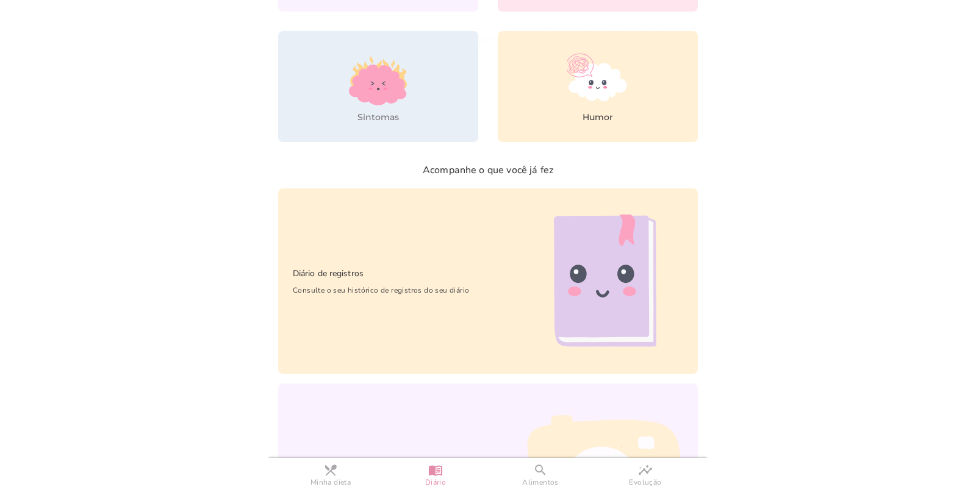
click at [763, 252] on body at bounding box center [488, 246] width 976 height 492
click at [338, 473] on link "restaurant_menu Minha dieta" at bounding box center [330, 475] width 105 height 34
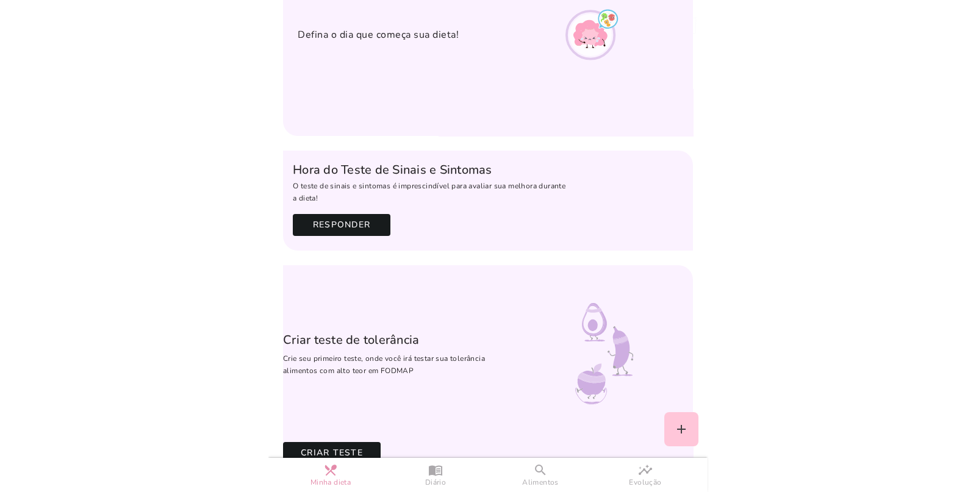
click at [558, 190] on p "O teste de sinais e sintomas é imprescindível para avaliar sua melhora durante …" at bounding box center [488, 192] width 390 height 24
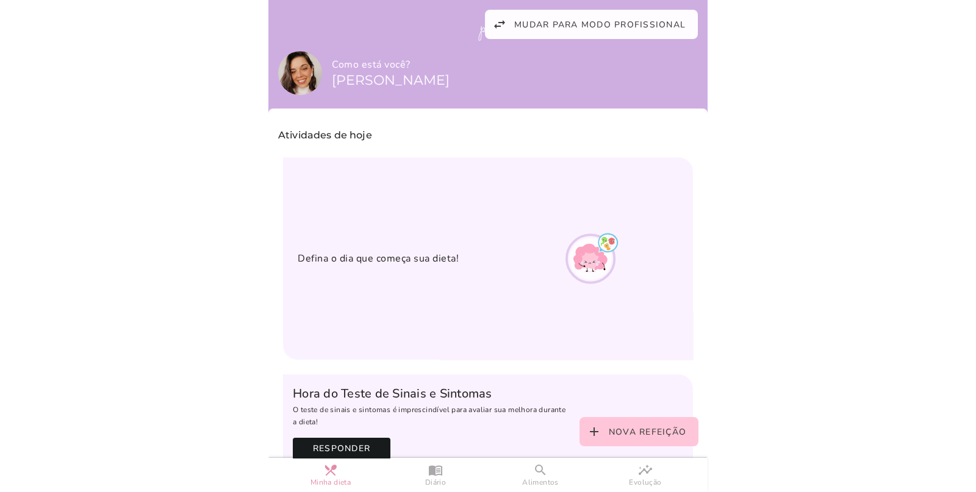
click at [579, 65] on div "Como está você? [PERSON_NAME]" at bounding box center [488, 75] width 420 height 48
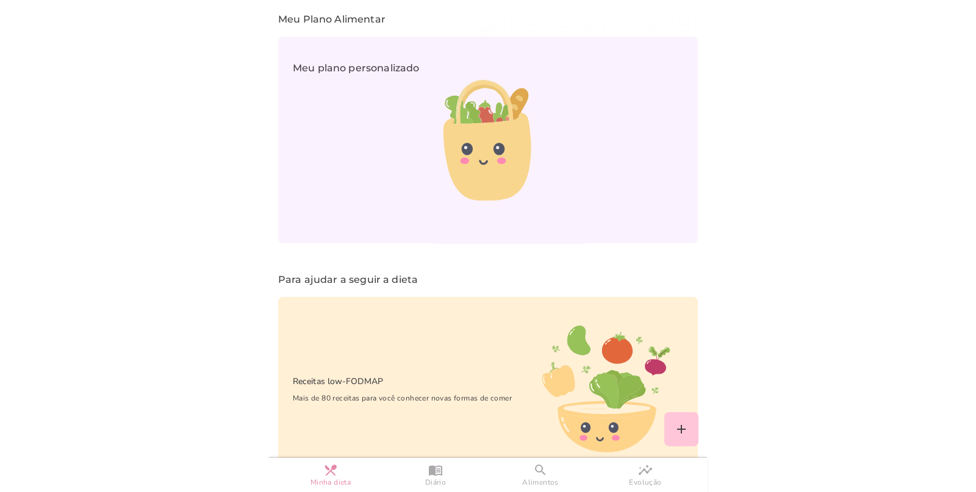
scroll to position [766, 0]
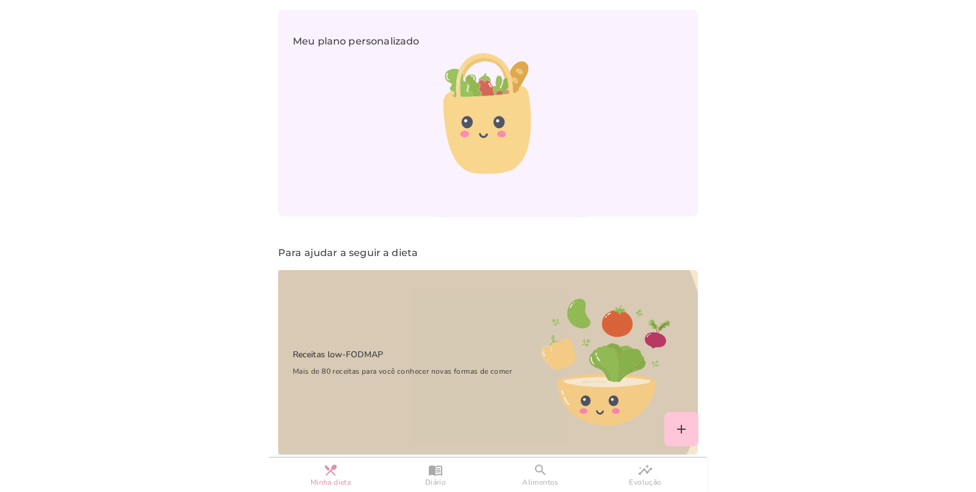
click at [426, 333] on div "Receitas low-FODMAP Mais de 80 receitas para você conhecer novas formas de comer" at bounding box center [395, 362] width 235 height 59
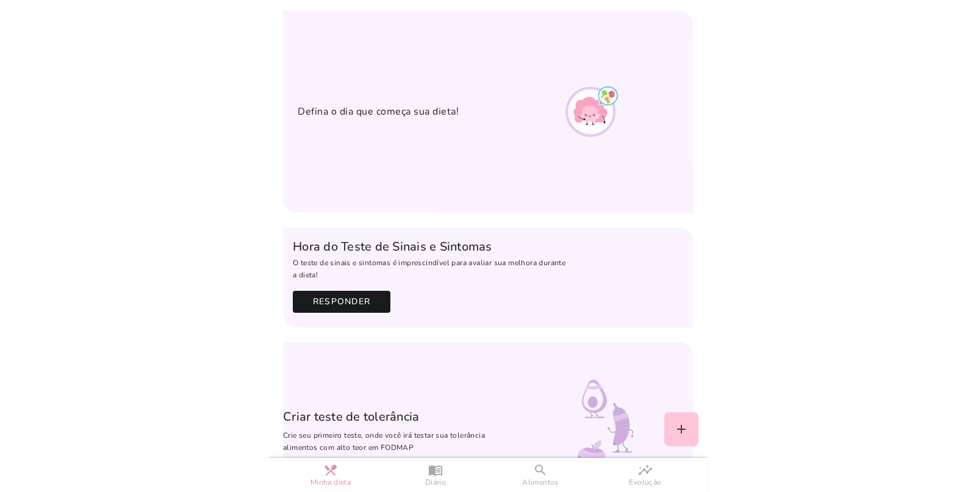
scroll to position [0, 0]
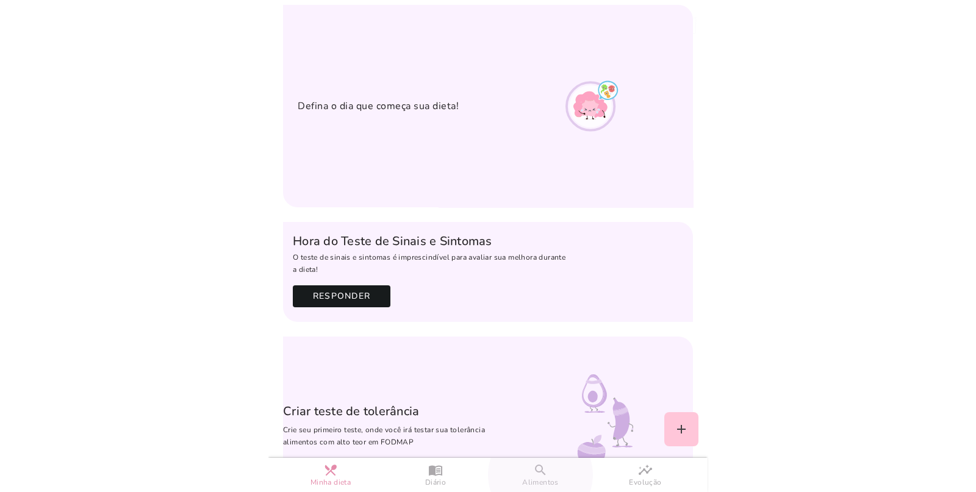
click at [534, 477] on span "Alimentos" at bounding box center [540, 482] width 37 height 10
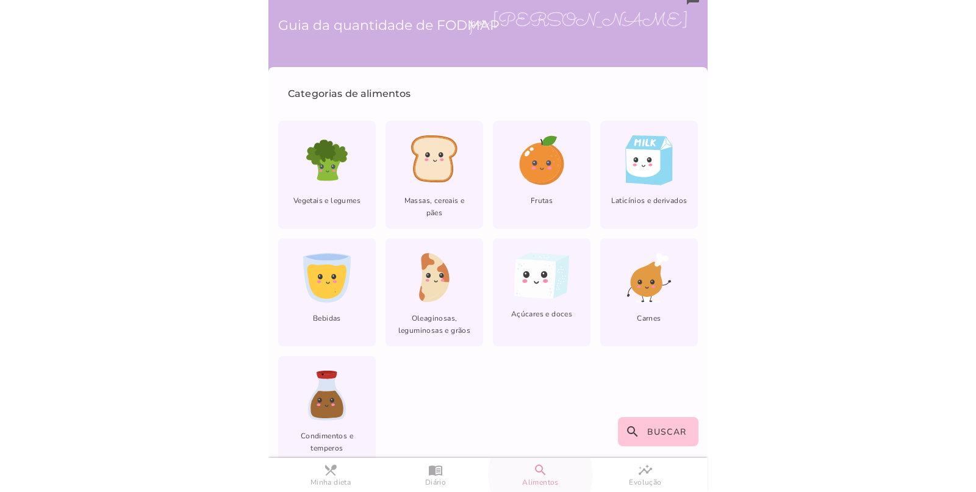
scroll to position [30, 0]
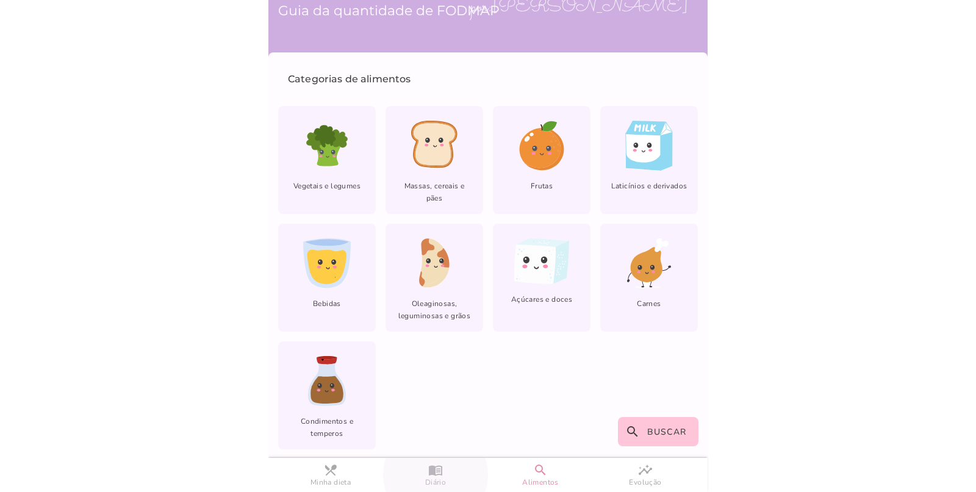
click at [448, 474] on link "menu_book Diário" at bounding box center [435, 475] width 105 height 34
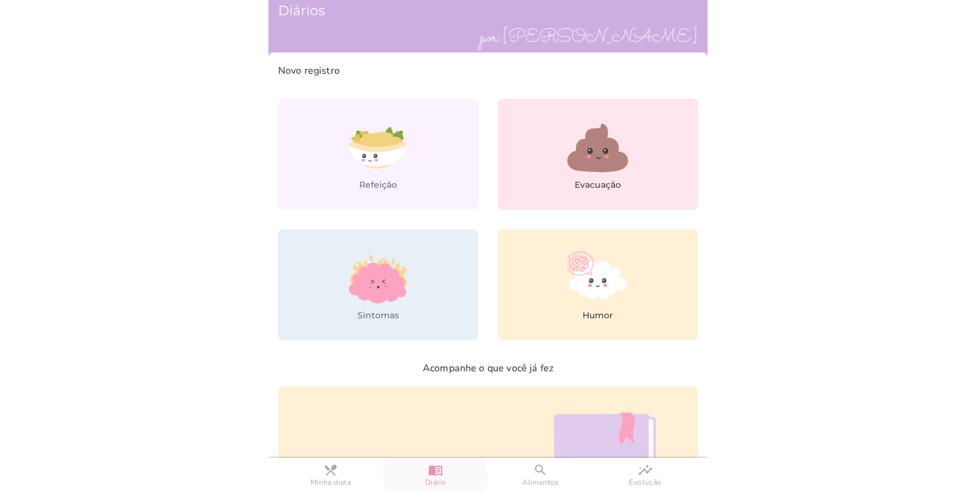
click at [802, 348] on body at bounding box center [488, 246] width 976 height 492
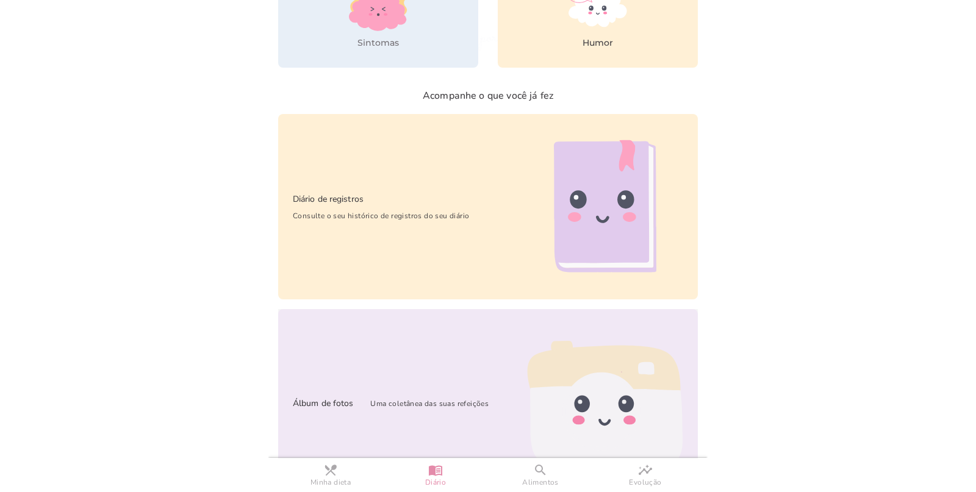
scroll to position [337, 0]
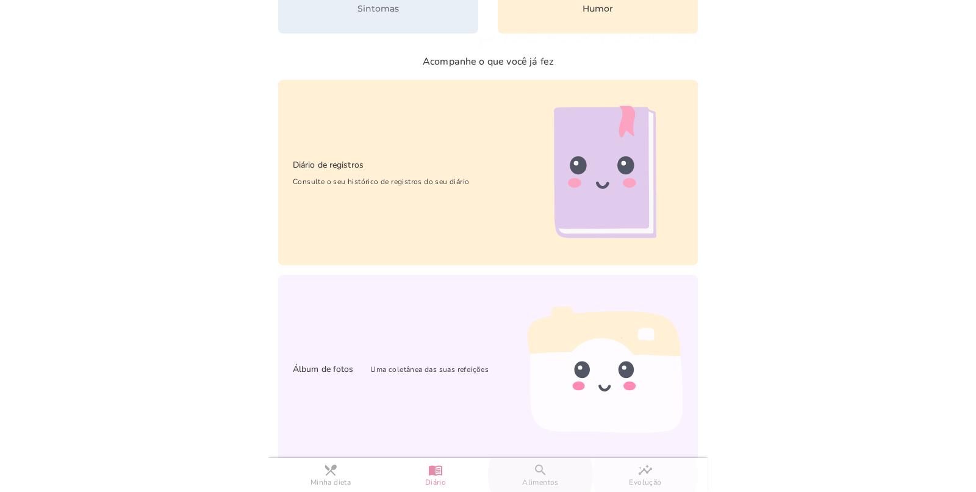
click at [540, 478] on span "Alimentos" at bounding box center [540, 482] width 37 height 10
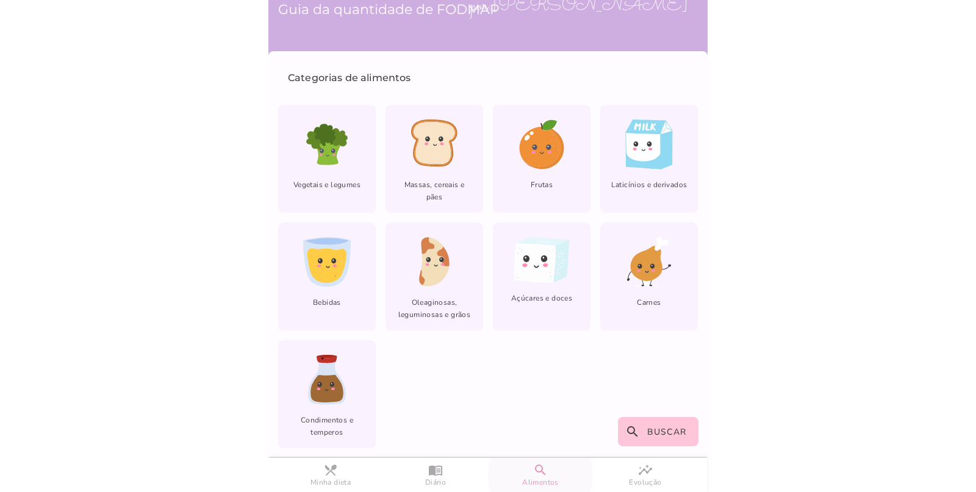
scroll to position [30, 0]
click at [322, 472] on link "restaurant_menu Minha dieta" at bounding box center [330, 475] width 105 height 34
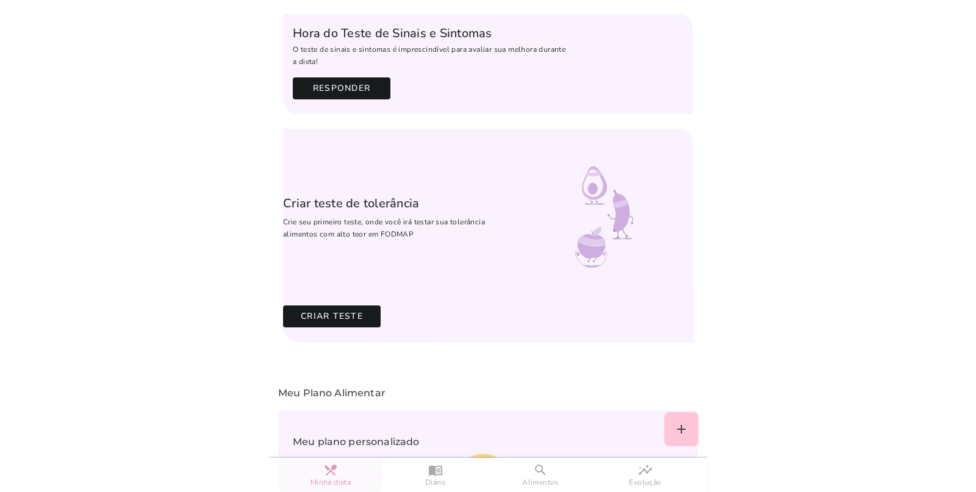
scroll to position [488, 0]
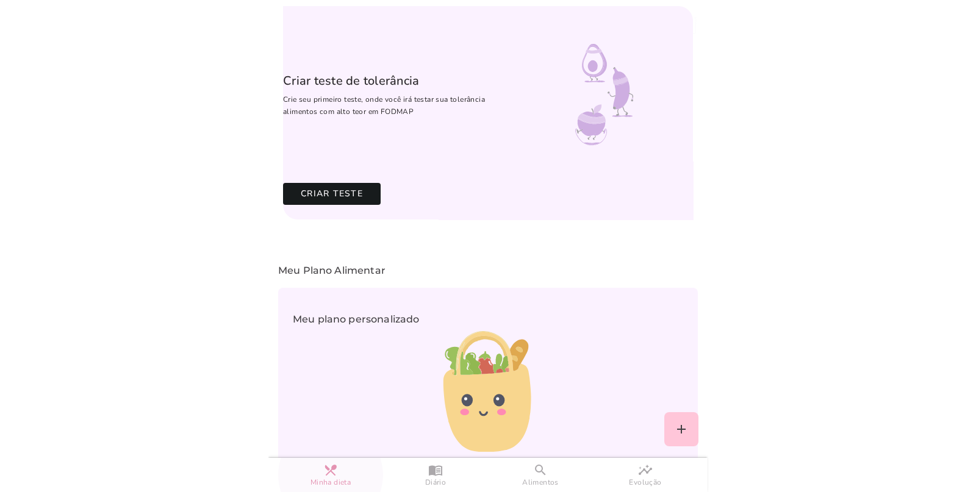
click at [601, 276] on section "Meu Plano Alimentar Meu plano personalizado" at bounding box center [488, 374] width 420 height 241
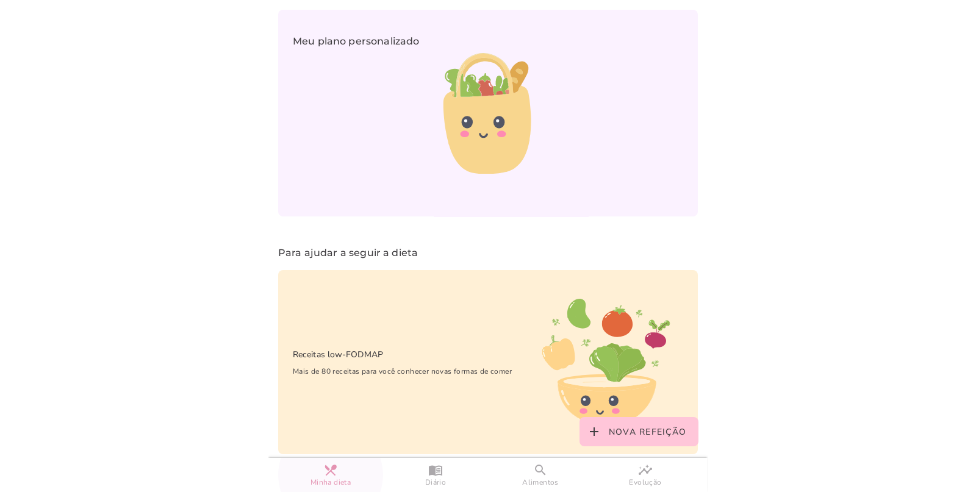
scroll to position [765, 0]
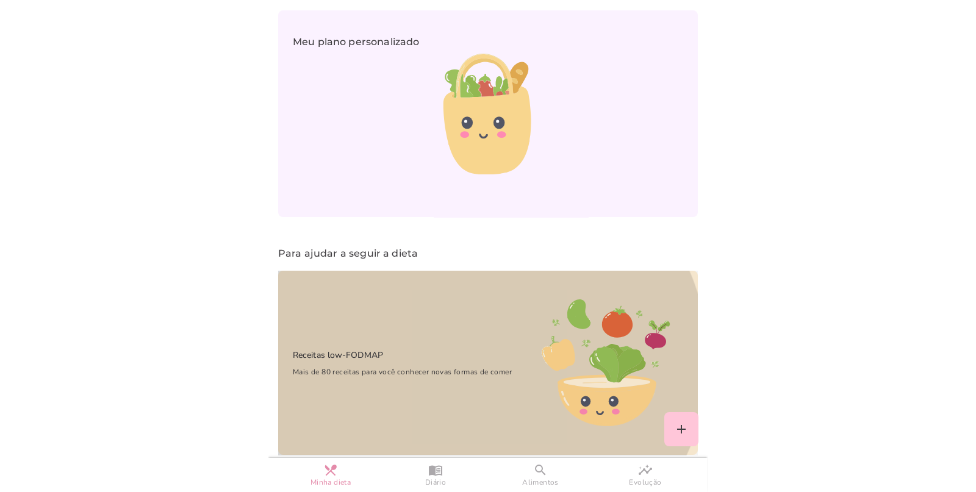
click at [352, 370] on div "Receitas low-FODMAP Mais de 80 receitas para você conhecer novas formas de comer" at bounding box center [395, 363] width 235 height 59
